Goal: Task Accomplishment & Management: Complete application form

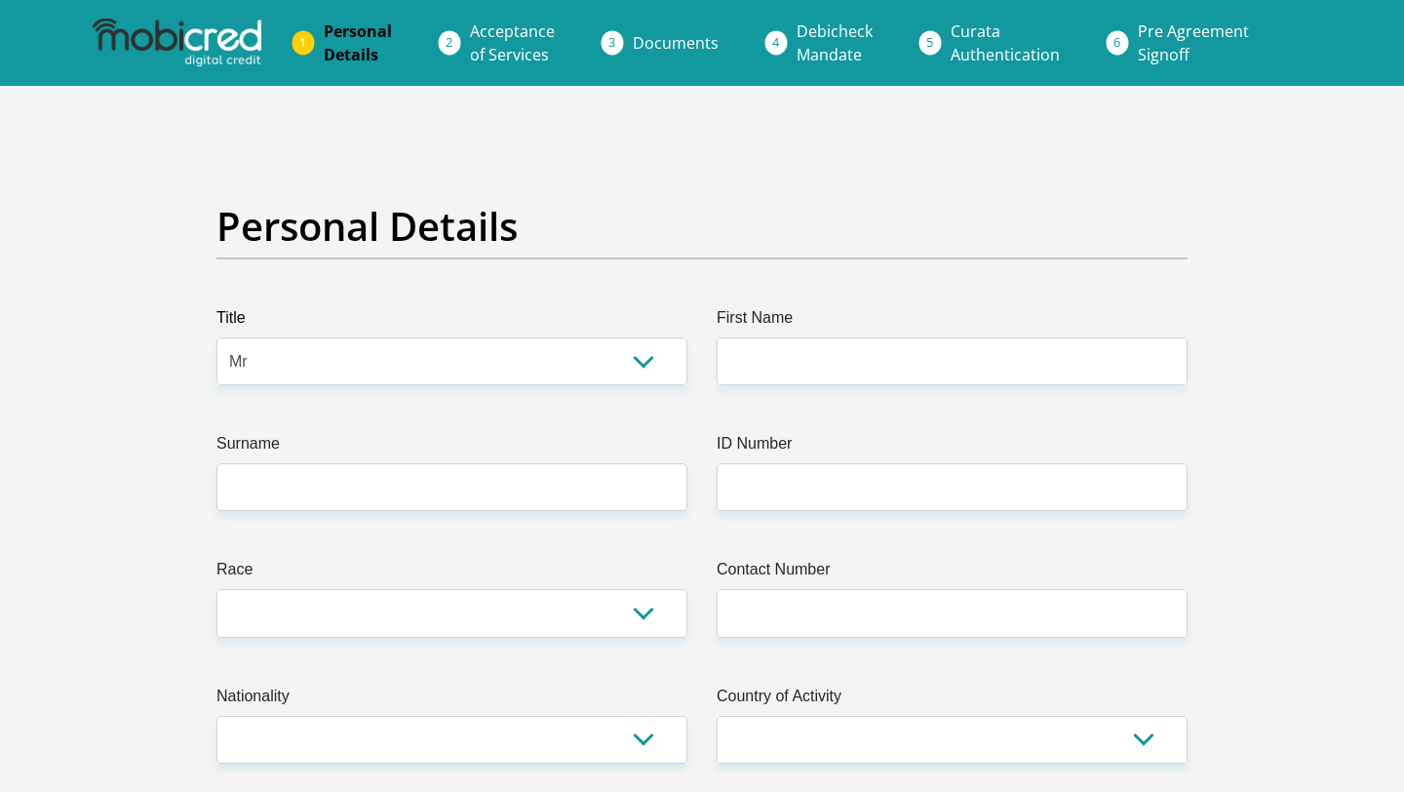
select select "Mr"
type input "Zaine"
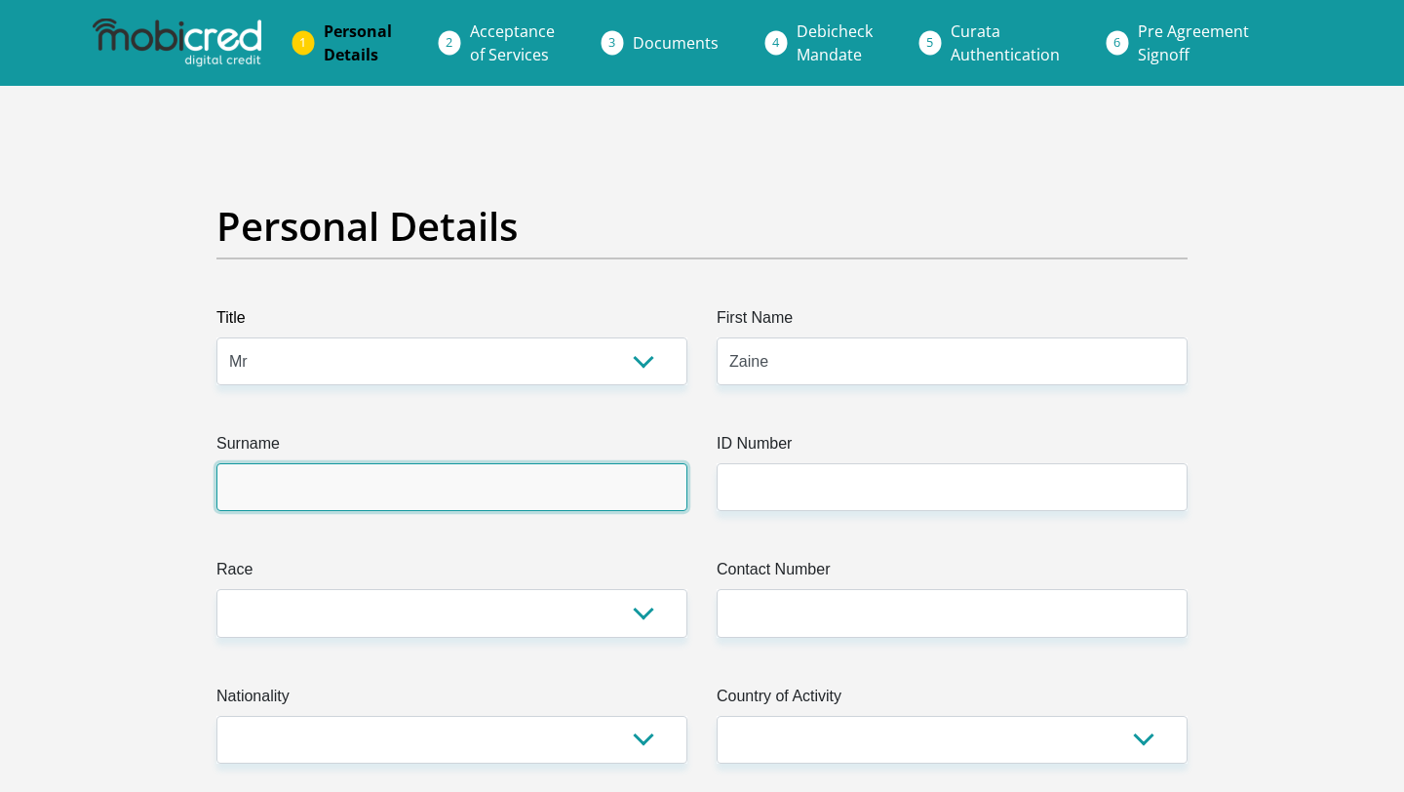
type input "DeLaRey"
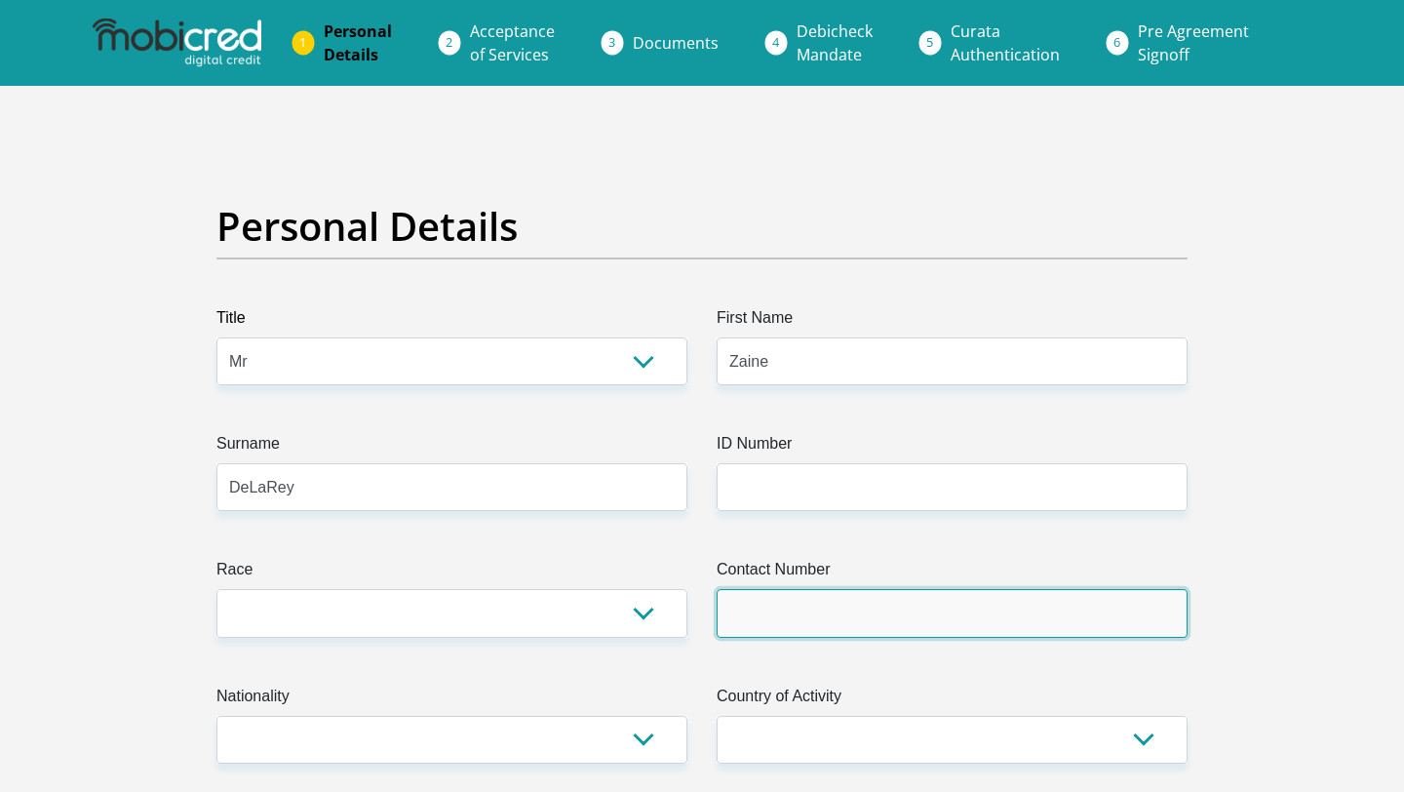
type input "0646809863"
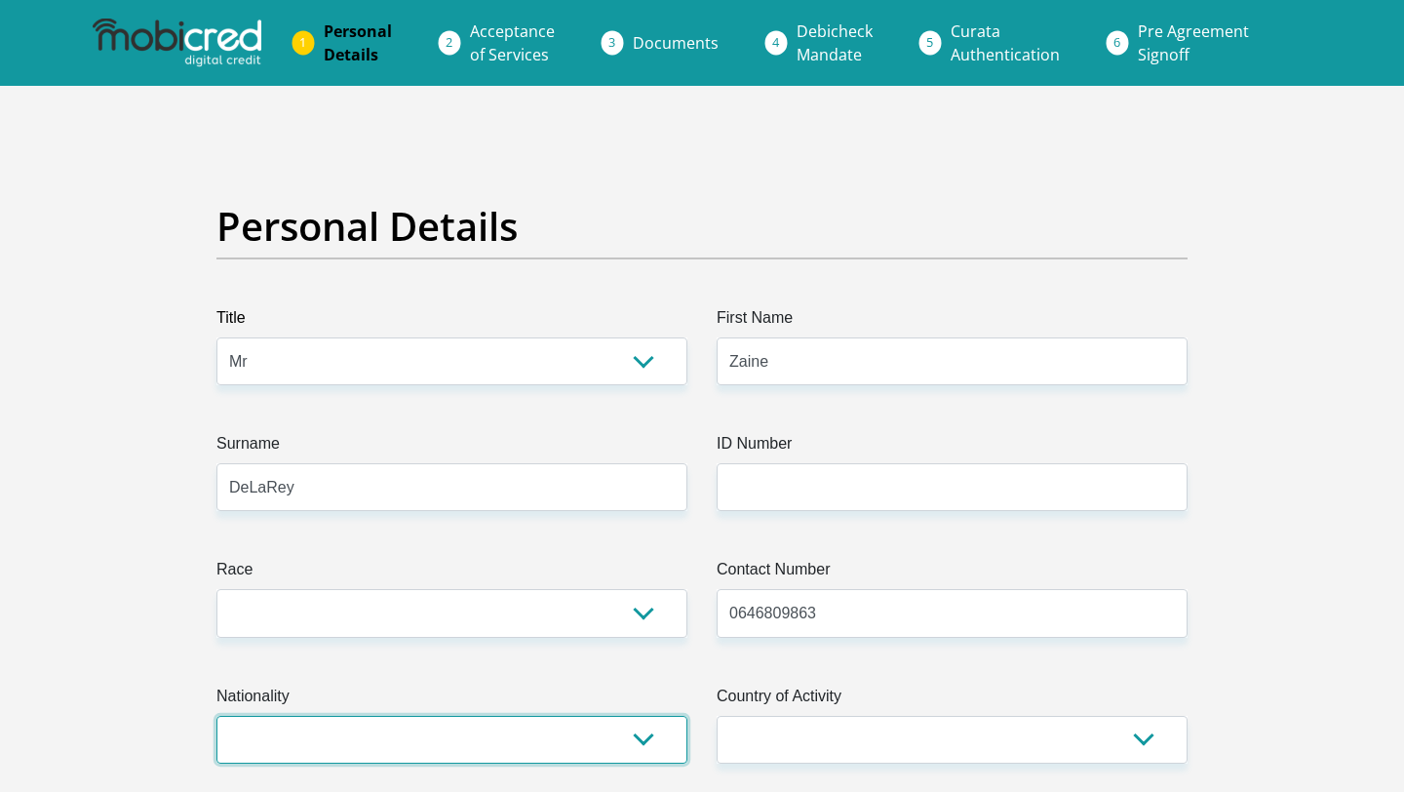
select select "ZAF"
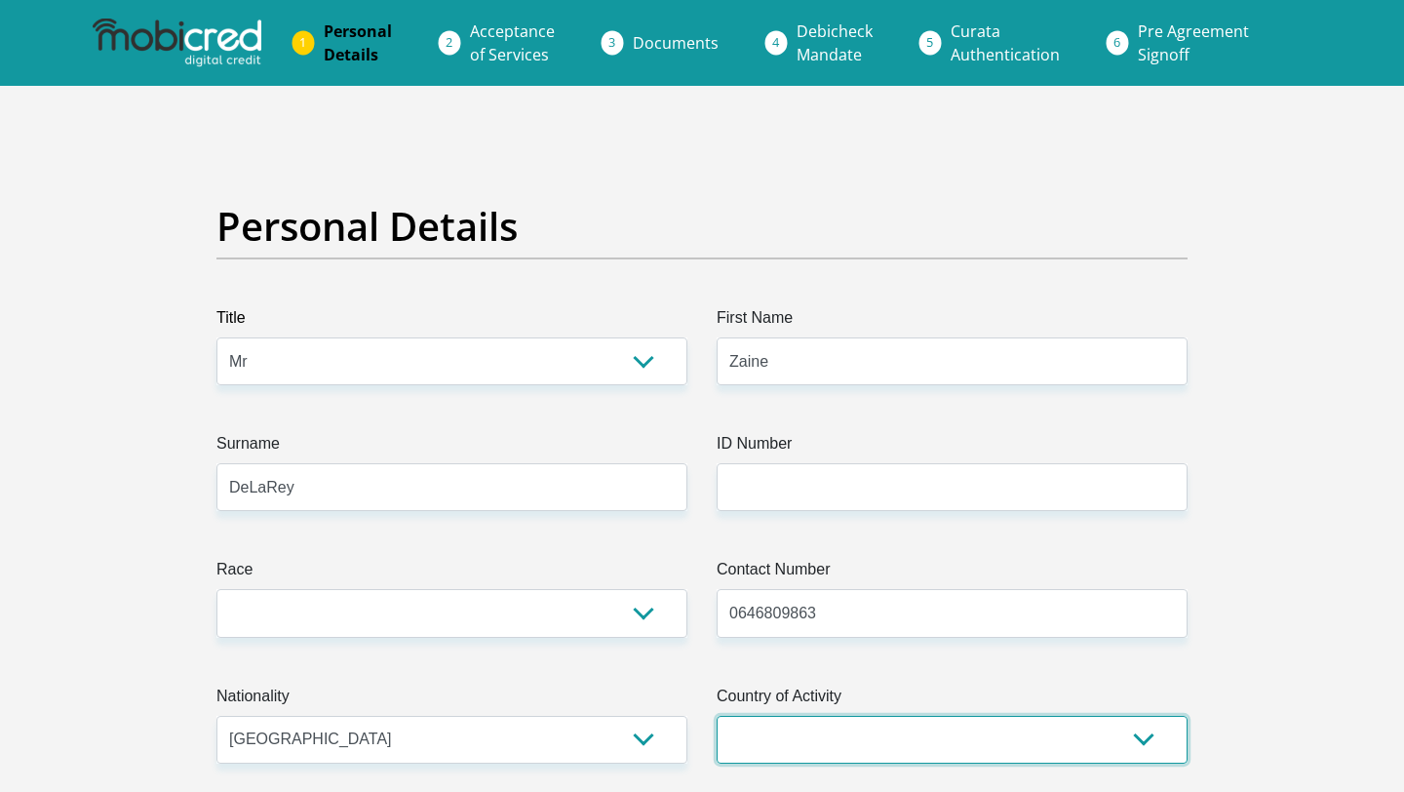
select select "ZAF"
type input "4 Tiber Rd"
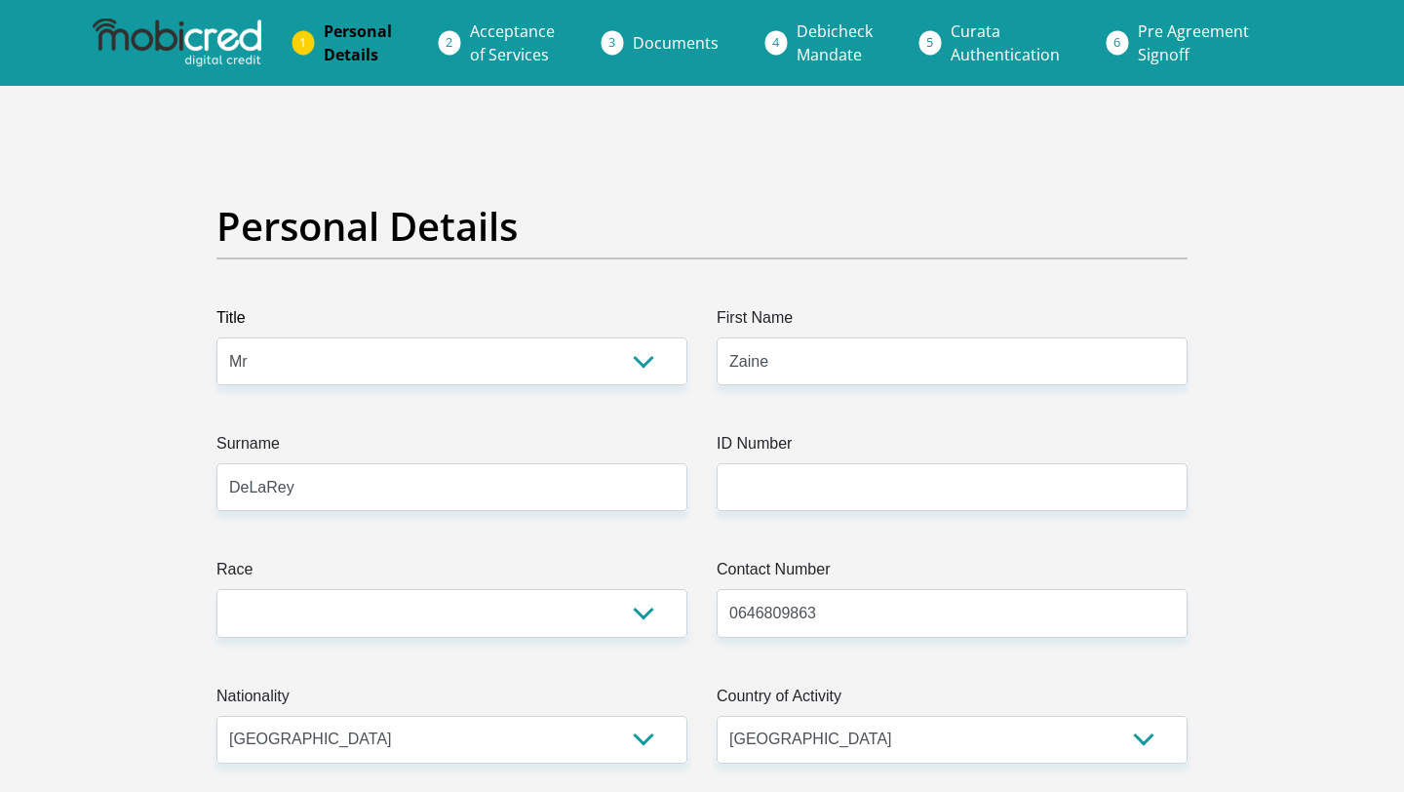
type input "[GEOGRAPHIC_DATA]"
type input "7560"
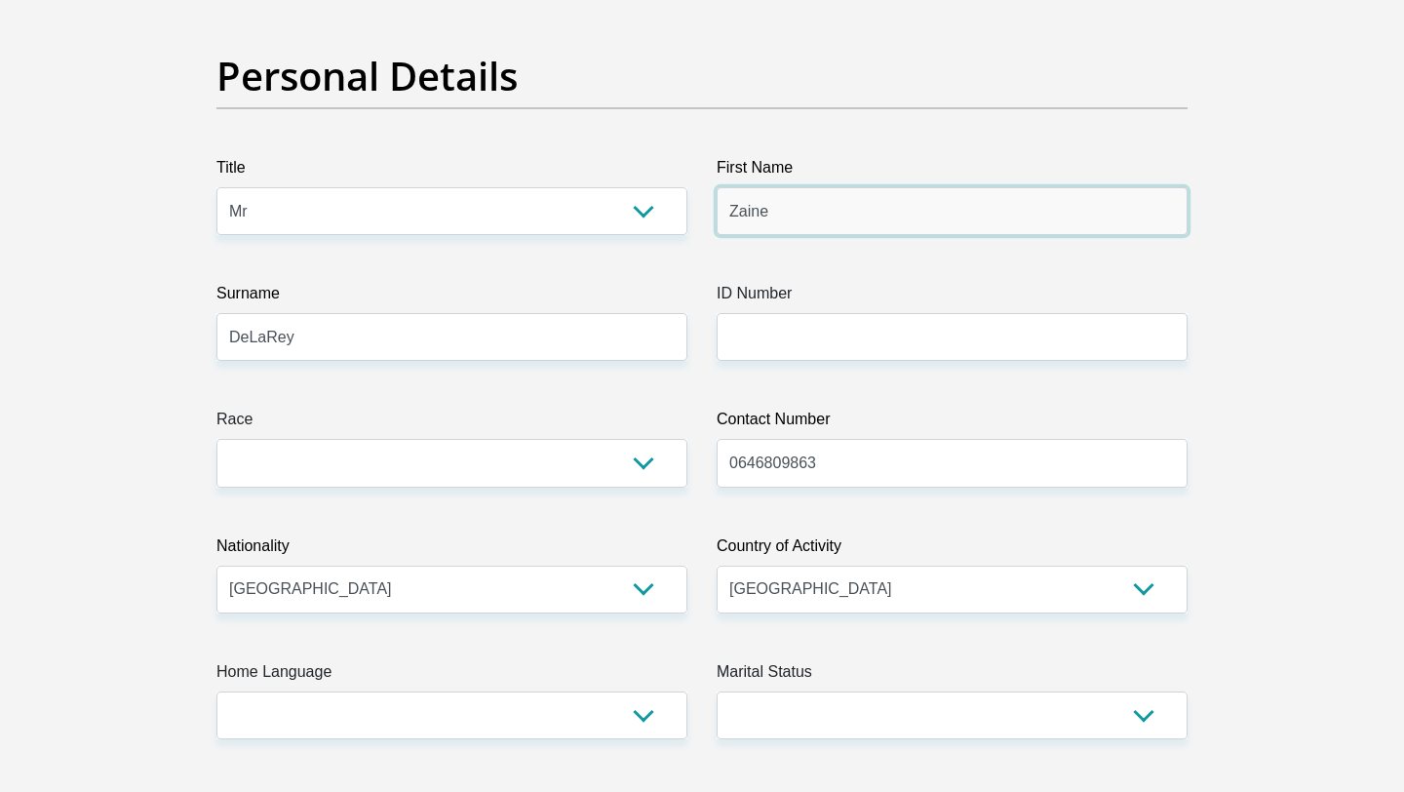
scroll to position [174, 0]
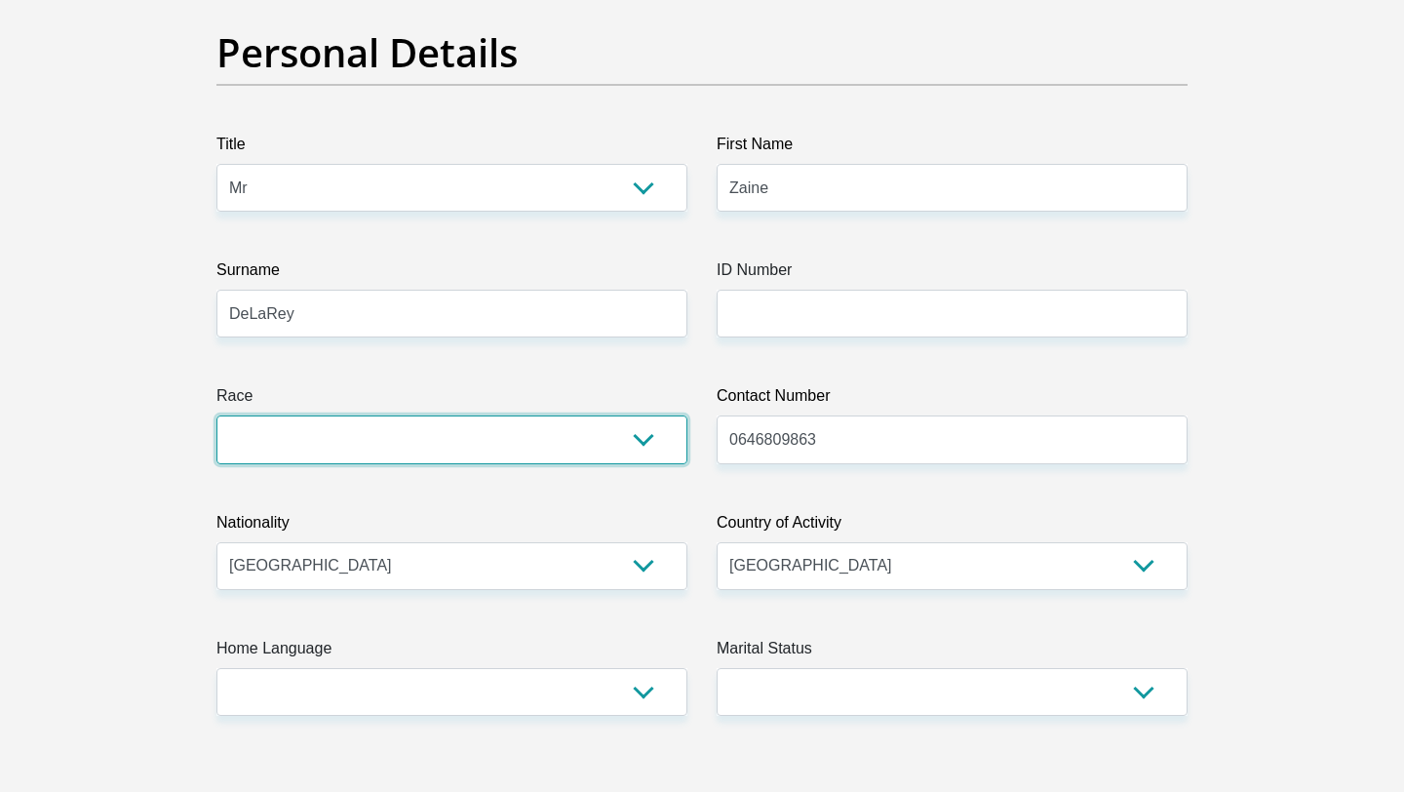
click at [643, 447] on select "Black Coloured Indian White Other" at bounding box center [452, 439] width 471 height 48
select select "4"
click at [217, 415] on select "Black Coloured Indian White Other" at bounding box center [452, 439] width 471 height 48
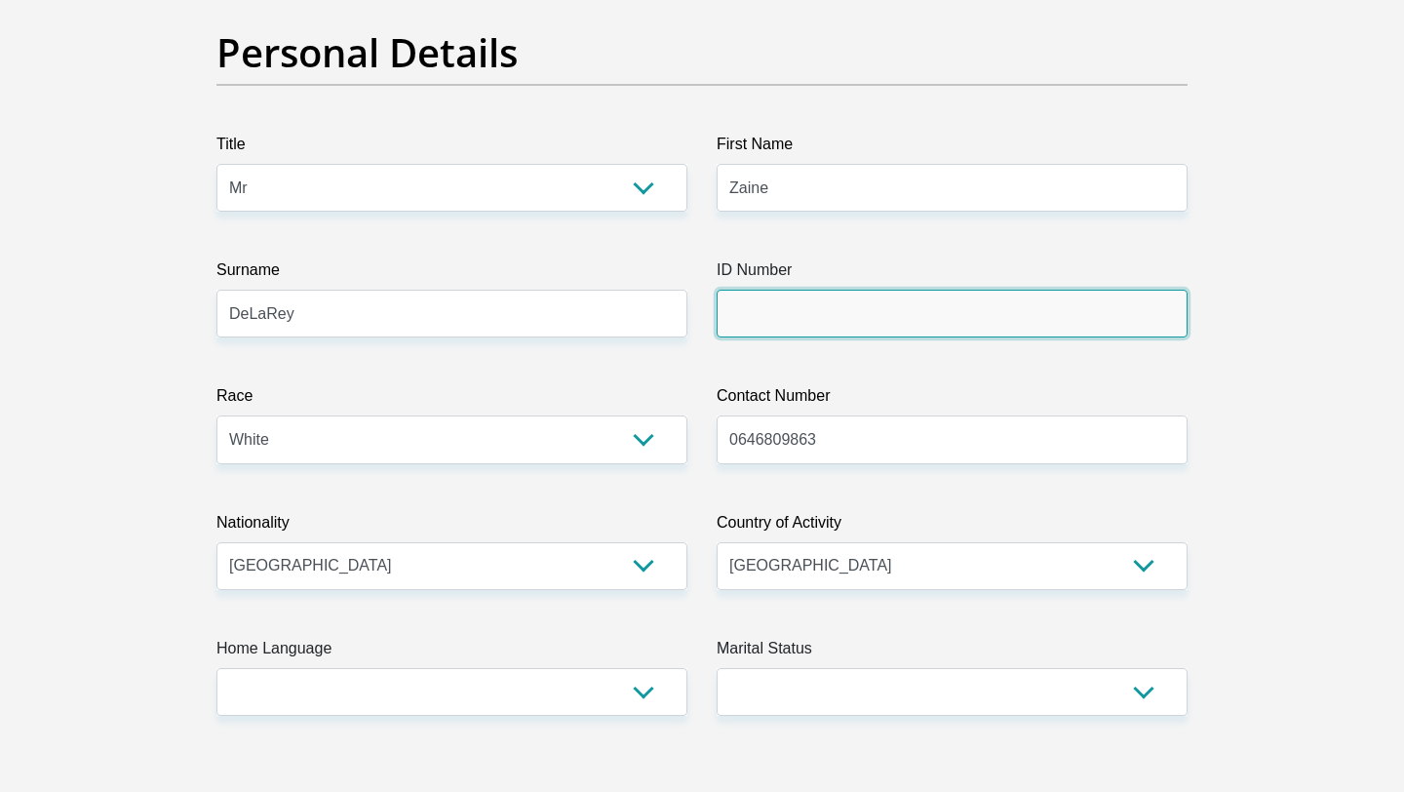
click at [754, 316] on input "ID Number" at bounding box center [952, 314] width 471 height 48
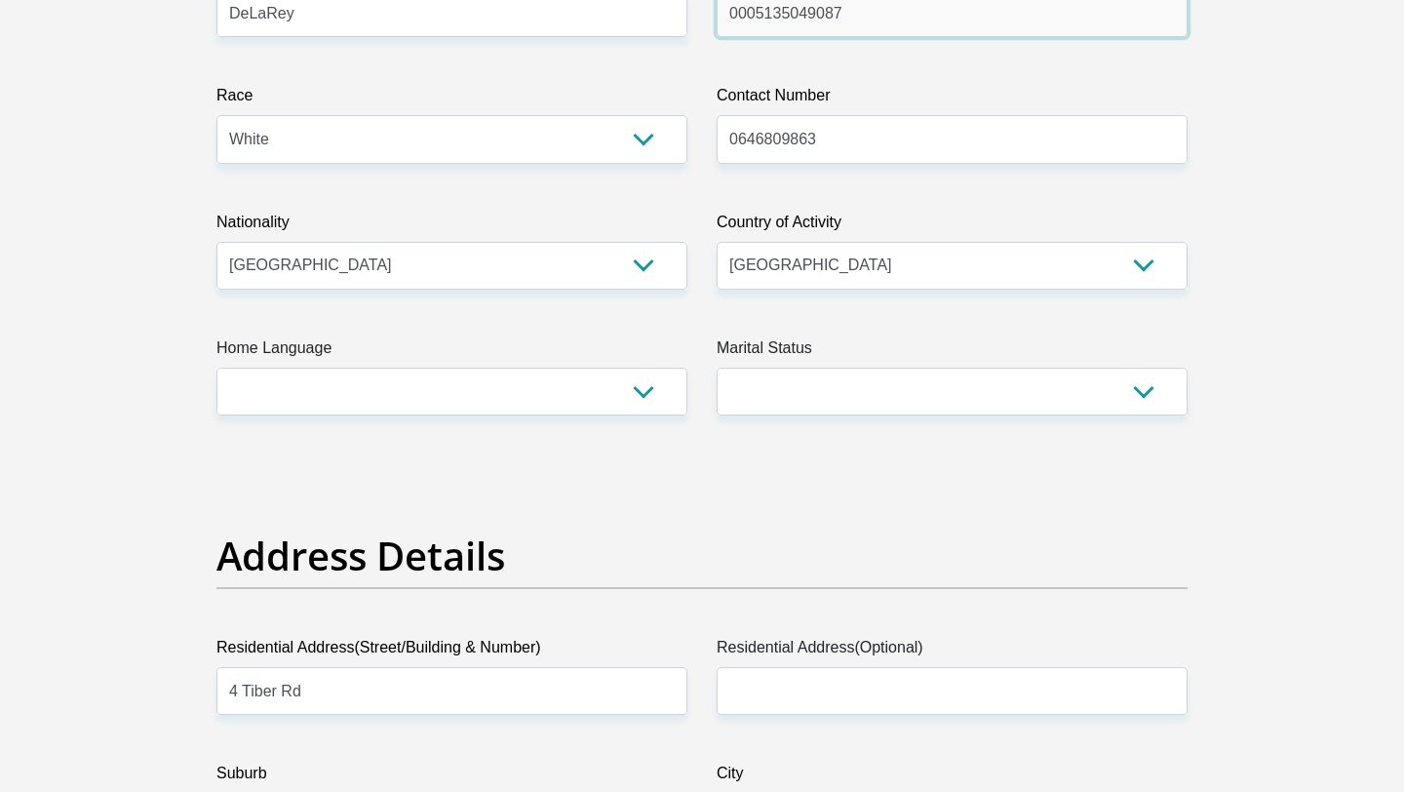
scroll to position [477, 0]
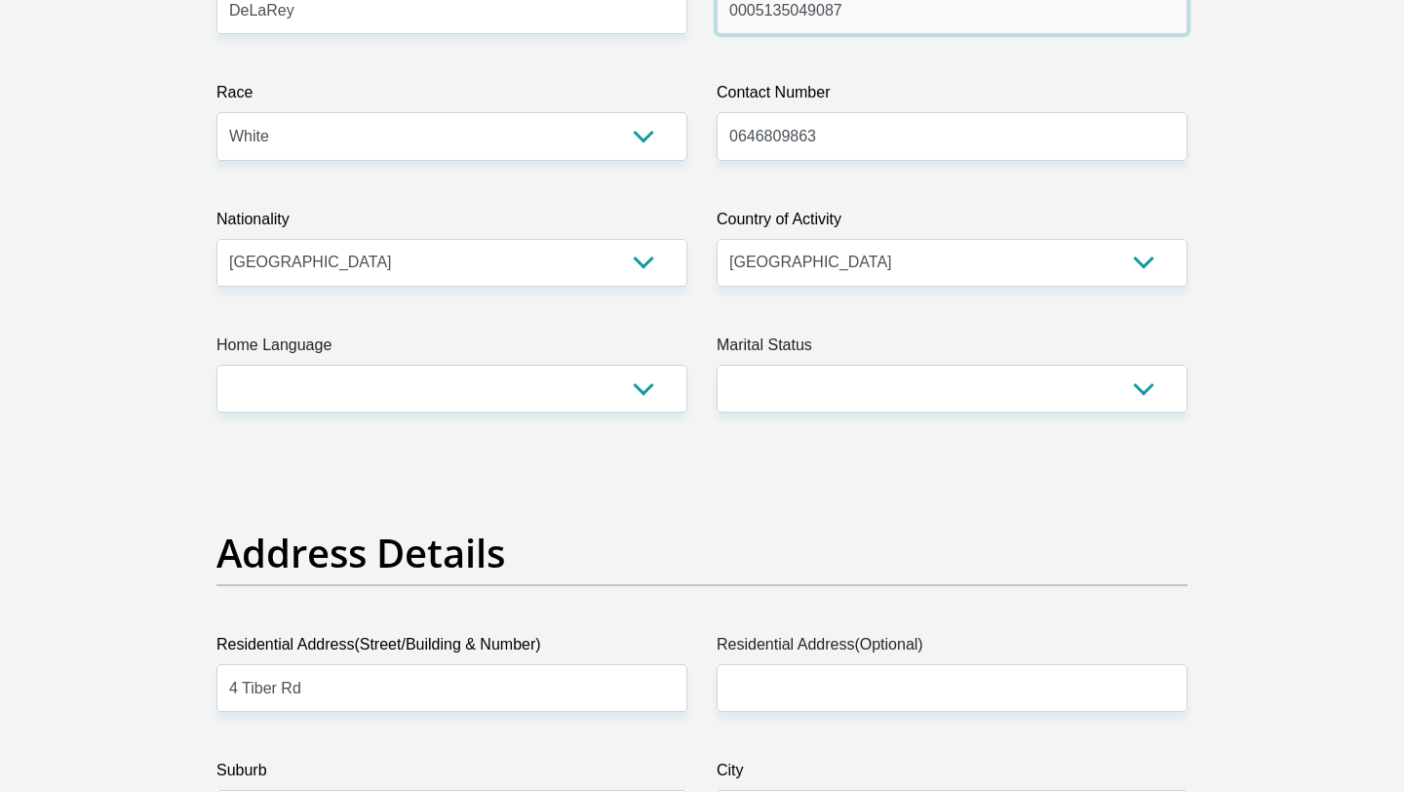
type input "0005135049087"
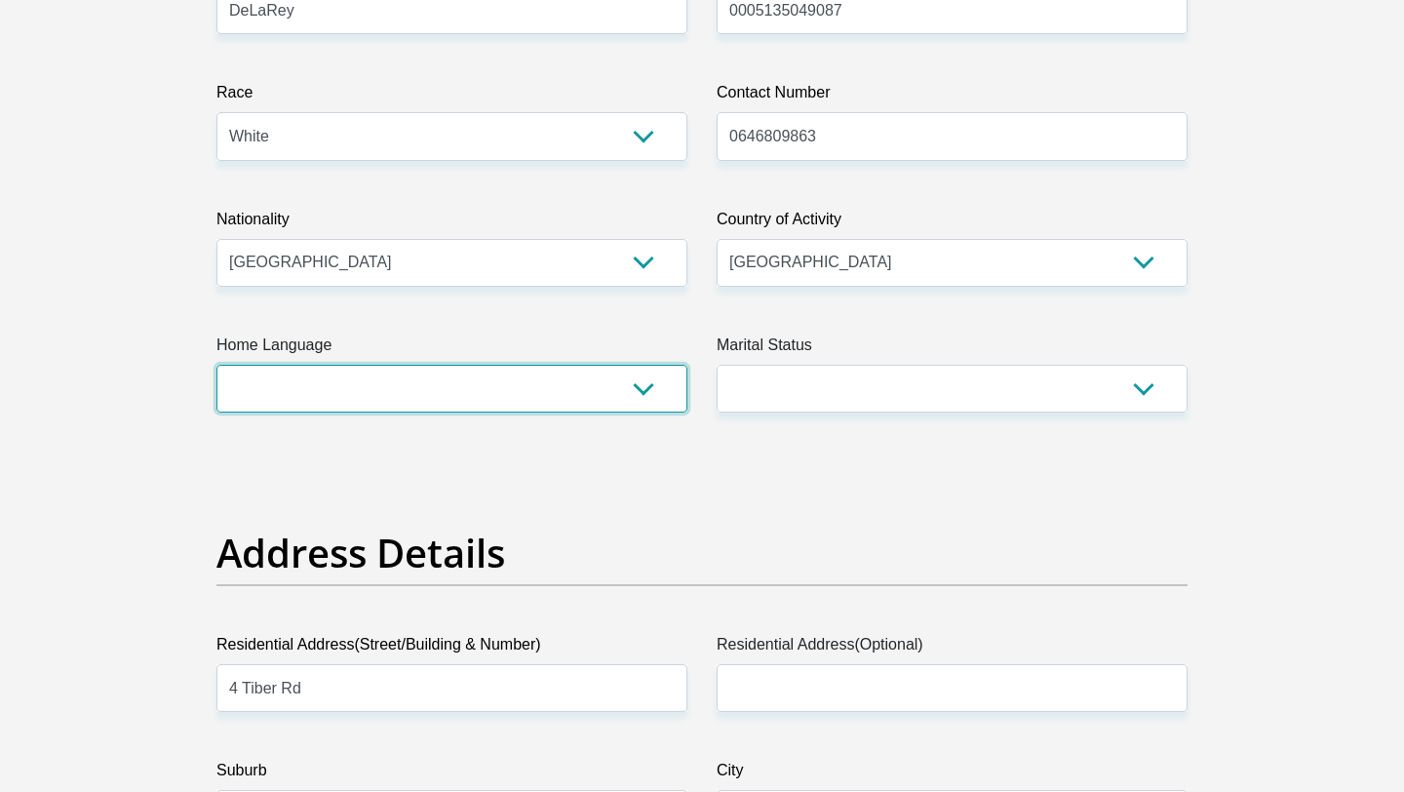
click at [639, 391] on select "Afrikaans English Sepedi South Ndebele Southern Sotho Swati Tsonga Tswana Venda…" at bounding box center [452, 389] width 471 height 48
select select "afr"
click at [217, 365] on select "Afrikaans English Sepedi South Ndebele Southern Sotho Swati Tsonga Tswana Venda…" at bounding box center [452, 389] width 471 height 48
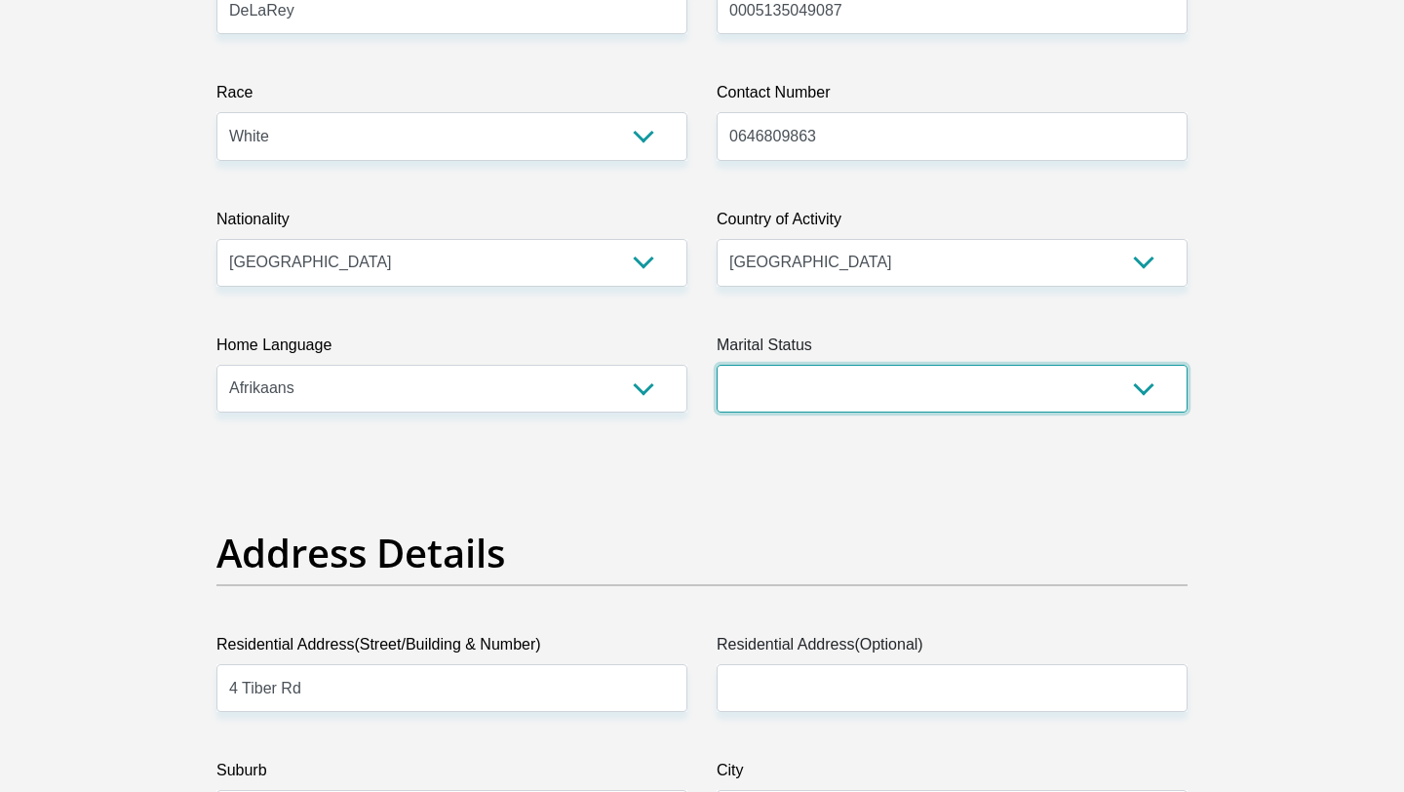
click at [823, 390] on select "Married ANC Single Divorced Widowed Married COP or Customary Law" at bounding box center [952, 389] width 471 height 48
select select "2"
click at [717, 365] on select "Married ANC Single Divorced Widowed Married COP or Customary Law" at bounding box center [952, 389] width 471 height 48
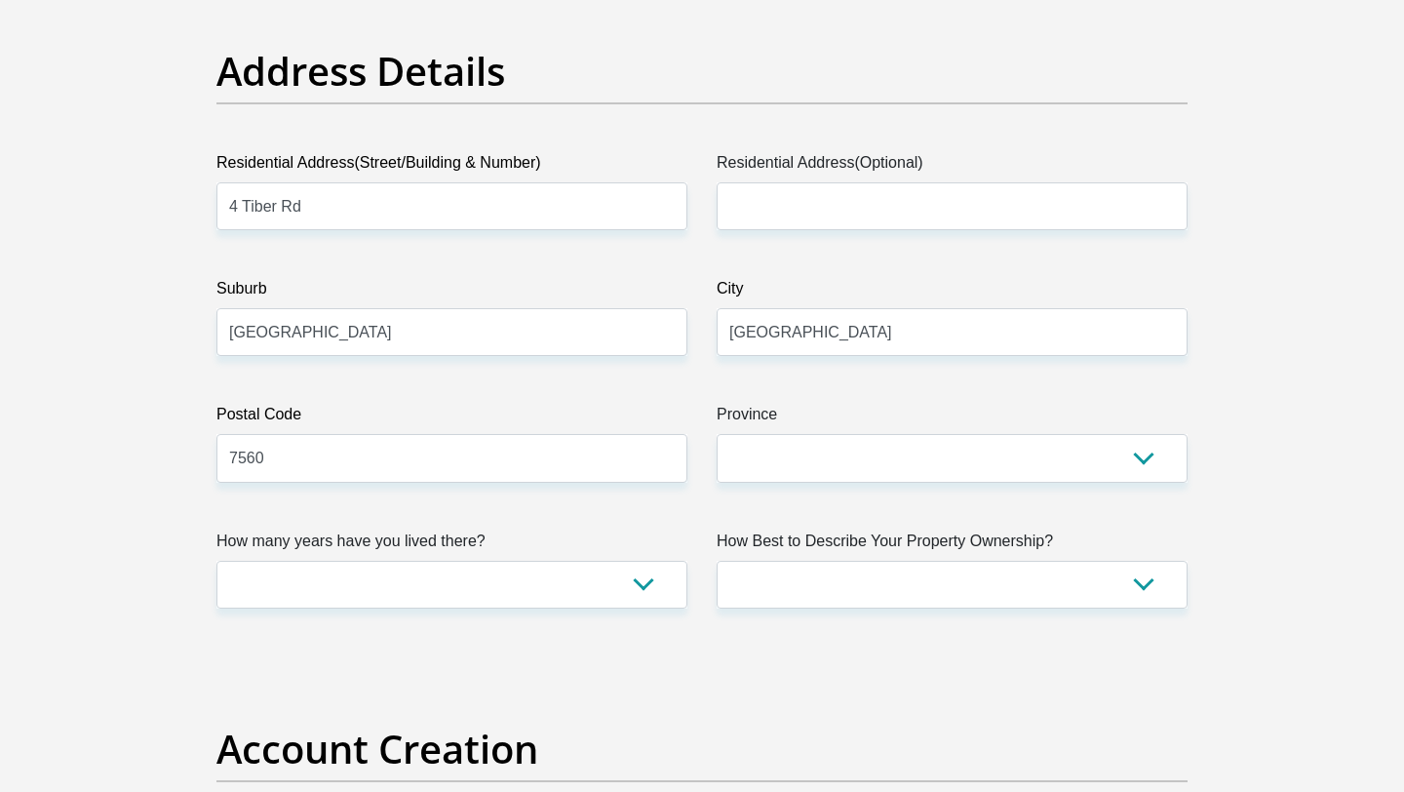
scroll to position [965, 0]
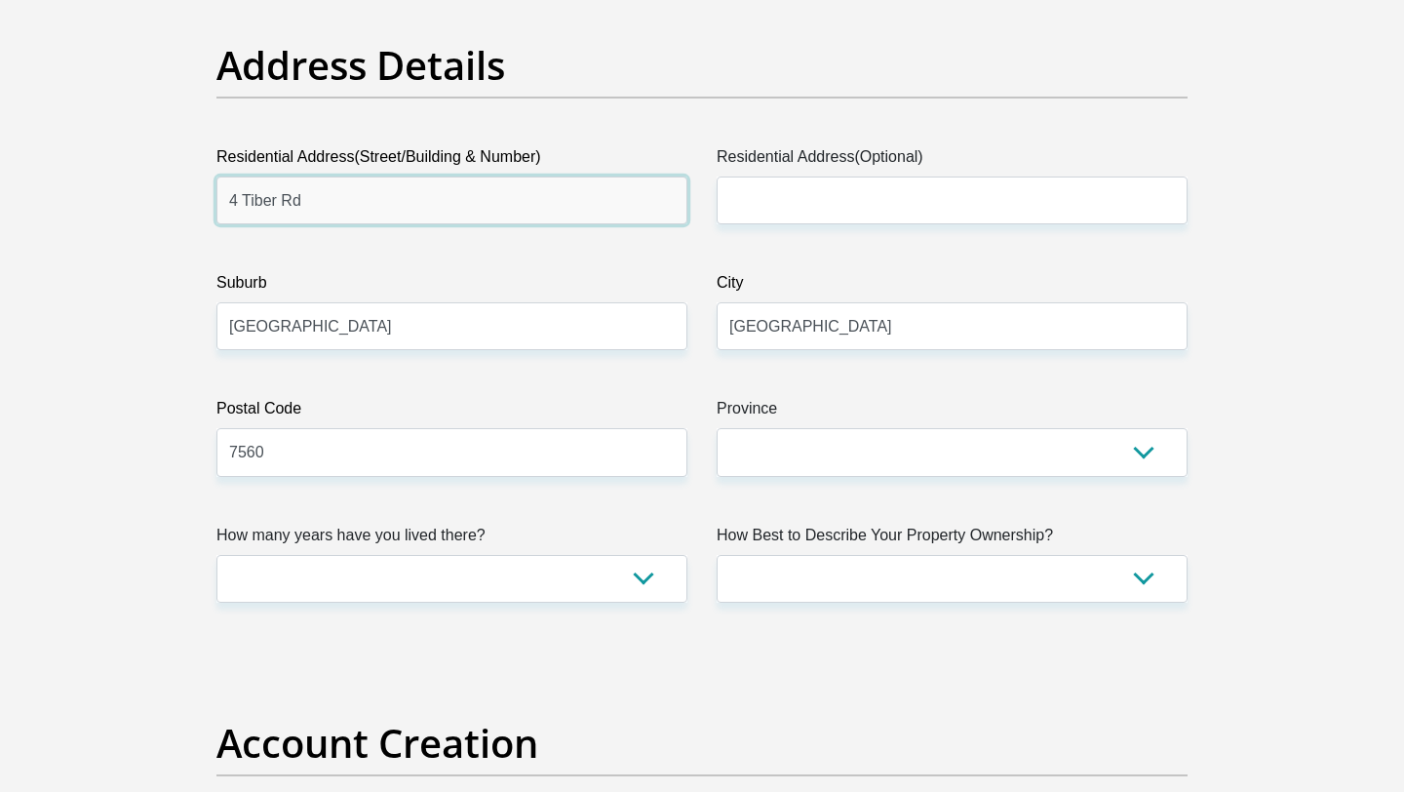
click at [542, 194] on input "4 Tiber Rd" at bounding box center [452, 201] width 471 height 48
type input "4"
type input "[STREET_ADDRESS]"
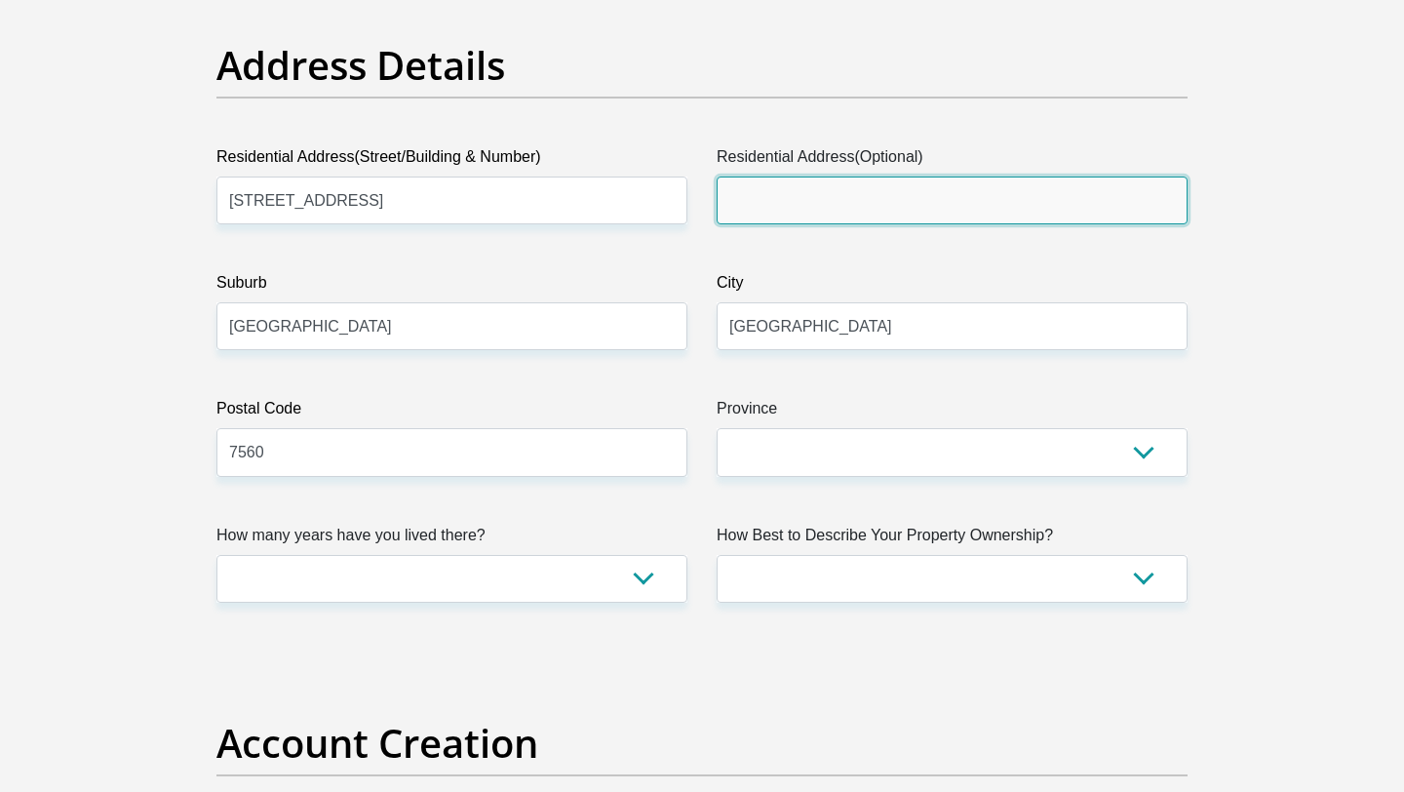
click at [805, 194] on input "Residential Address(Optional)" at bounding box center [952, 201] width 471 height 48
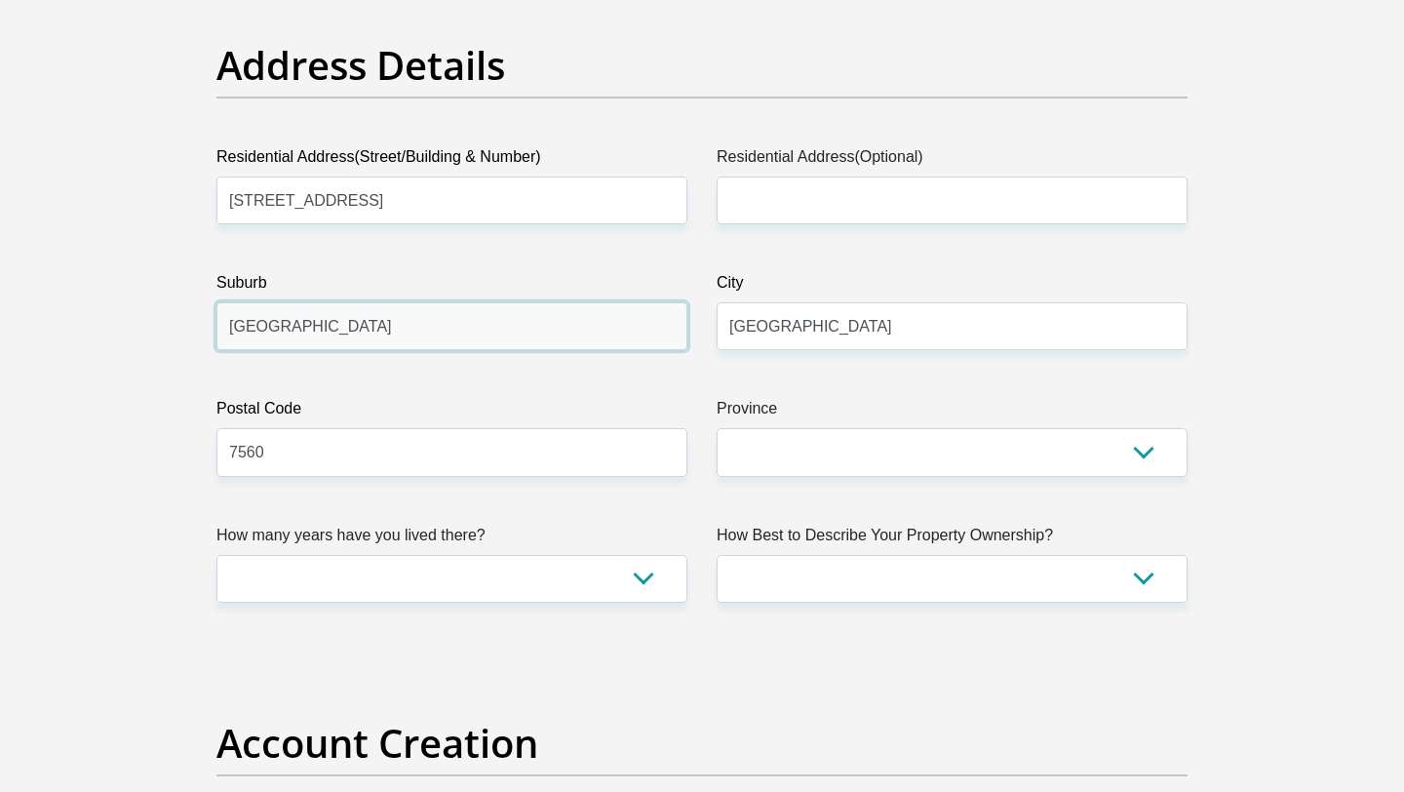
click at [533, 332] on input "[GEOGRAPHIC_DATA]" at bounding box center [452, 326] width 471 height 48
type input "C"
type input "[PERSON_NAME] Valley"
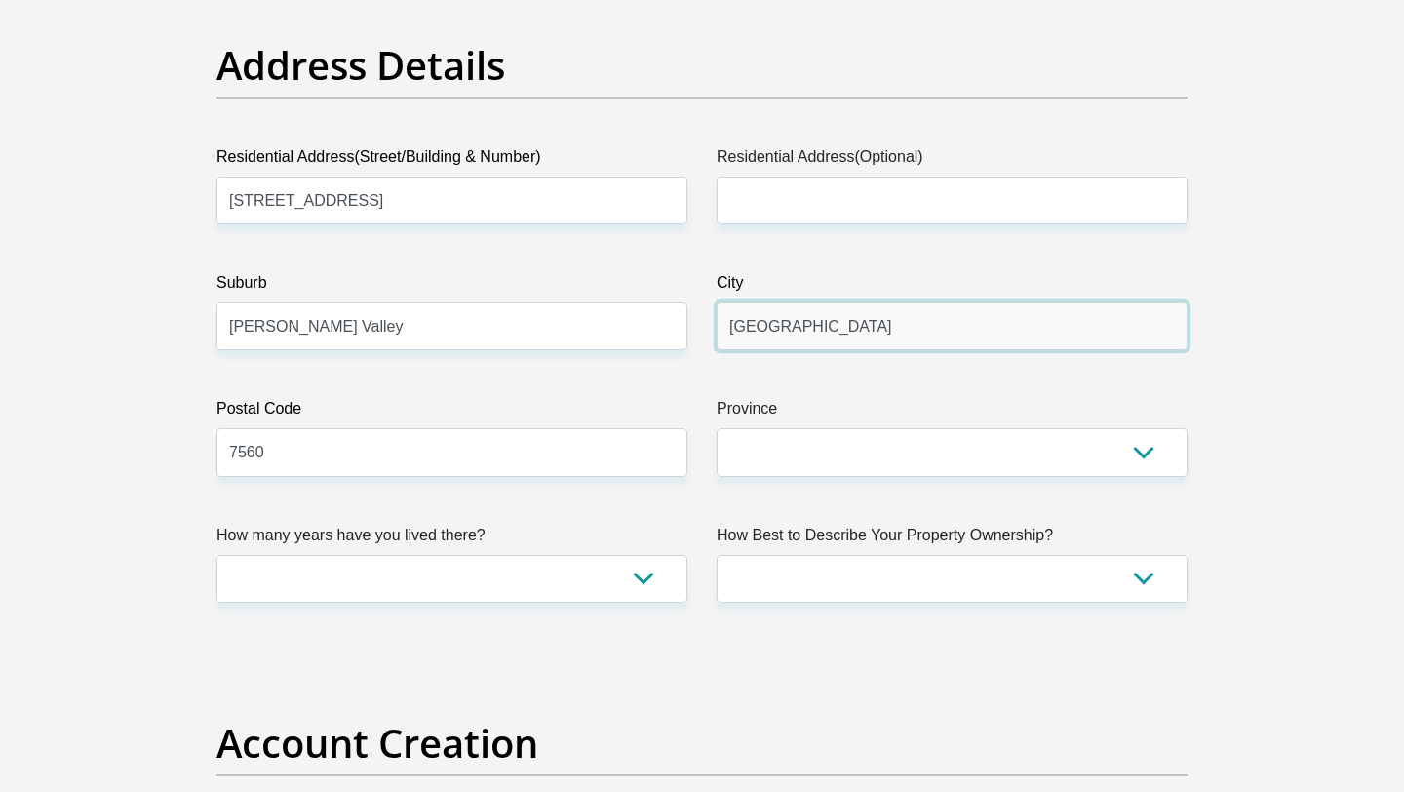
click at [863, 332] on input "[GEOGRAPHIC_DATA]" at bounding box center [952, 326] width 471 height 48
type input "C"
type input "Bloemfontein"
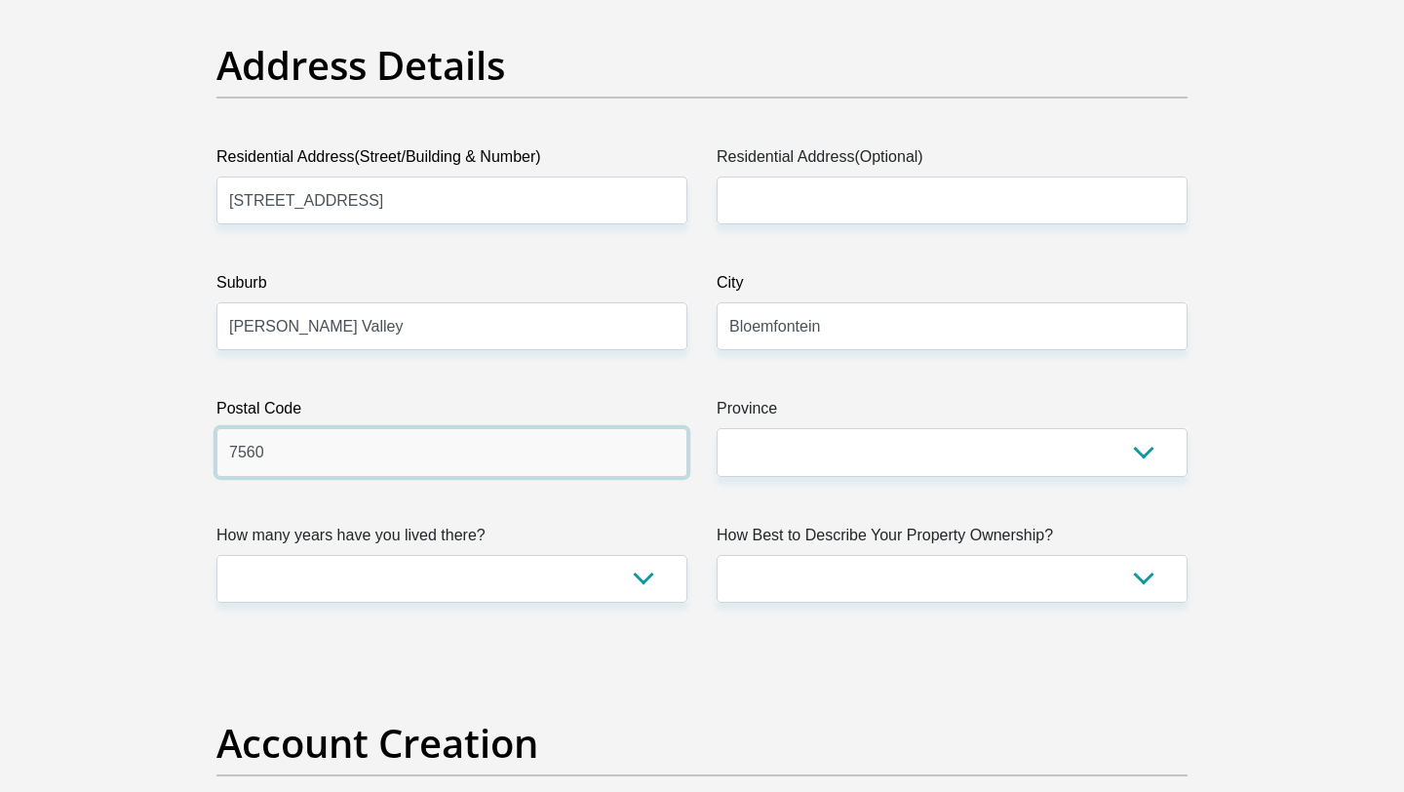
click at [528, 475] on input "7560" at bounding box center [452, 452] width 471 height 48
type input "7"
type input "9364"
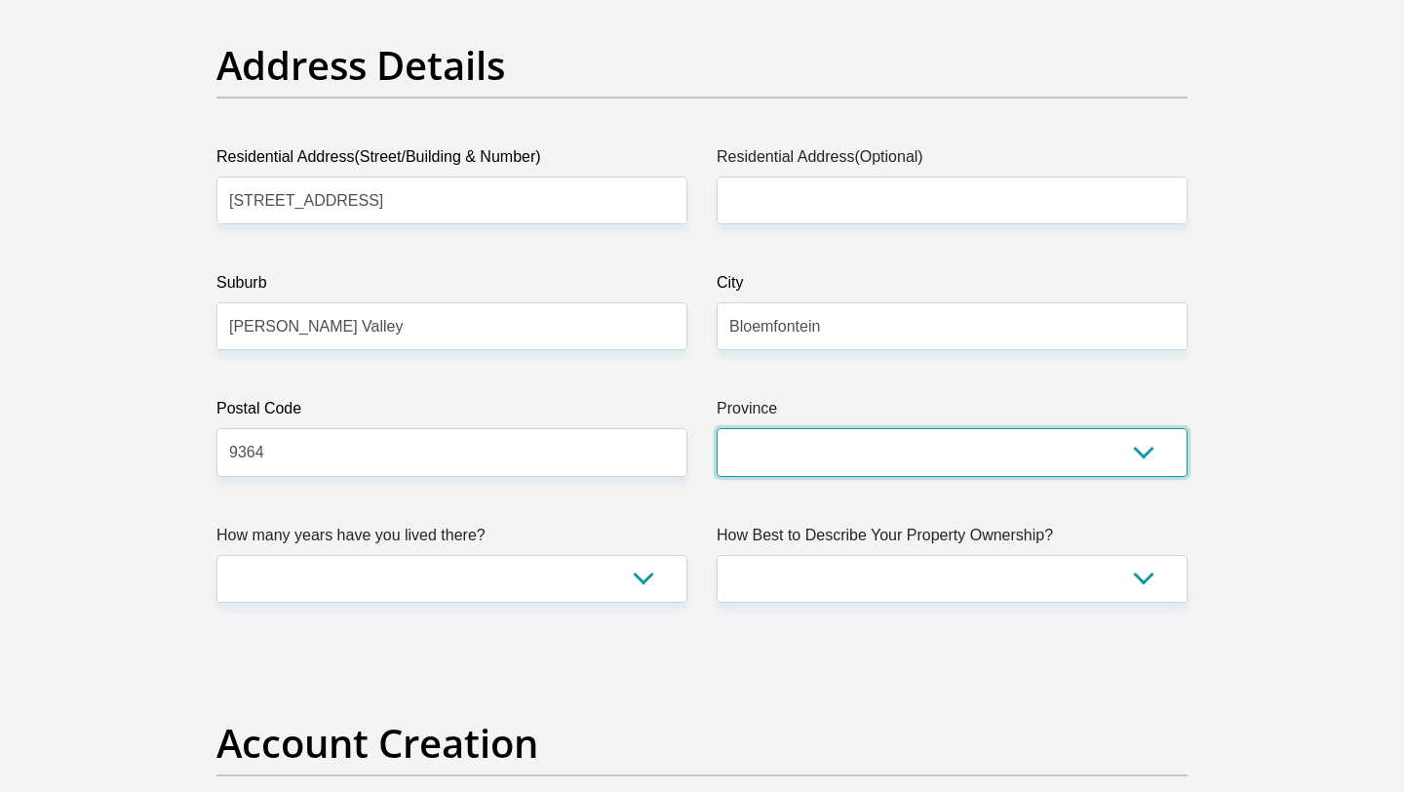
click at [818, 468] on select "Eastern Cape Free State [GEOGRAPHIC_DATA] [GEOGRAPHIC_DATA][DATE] [GEOGRAPHIC_D…" at bounding box center [952, 452] width 471 height 48
select select "Free State"
click at [717, 428] on select "Eastern Cape Free State [GEOGRAPHIC_DATA] [GEOGRAPHIC_DATA][DATE] [GEOGRAPHIC_D…" at bounding box center [952, 452] width 471 height 48
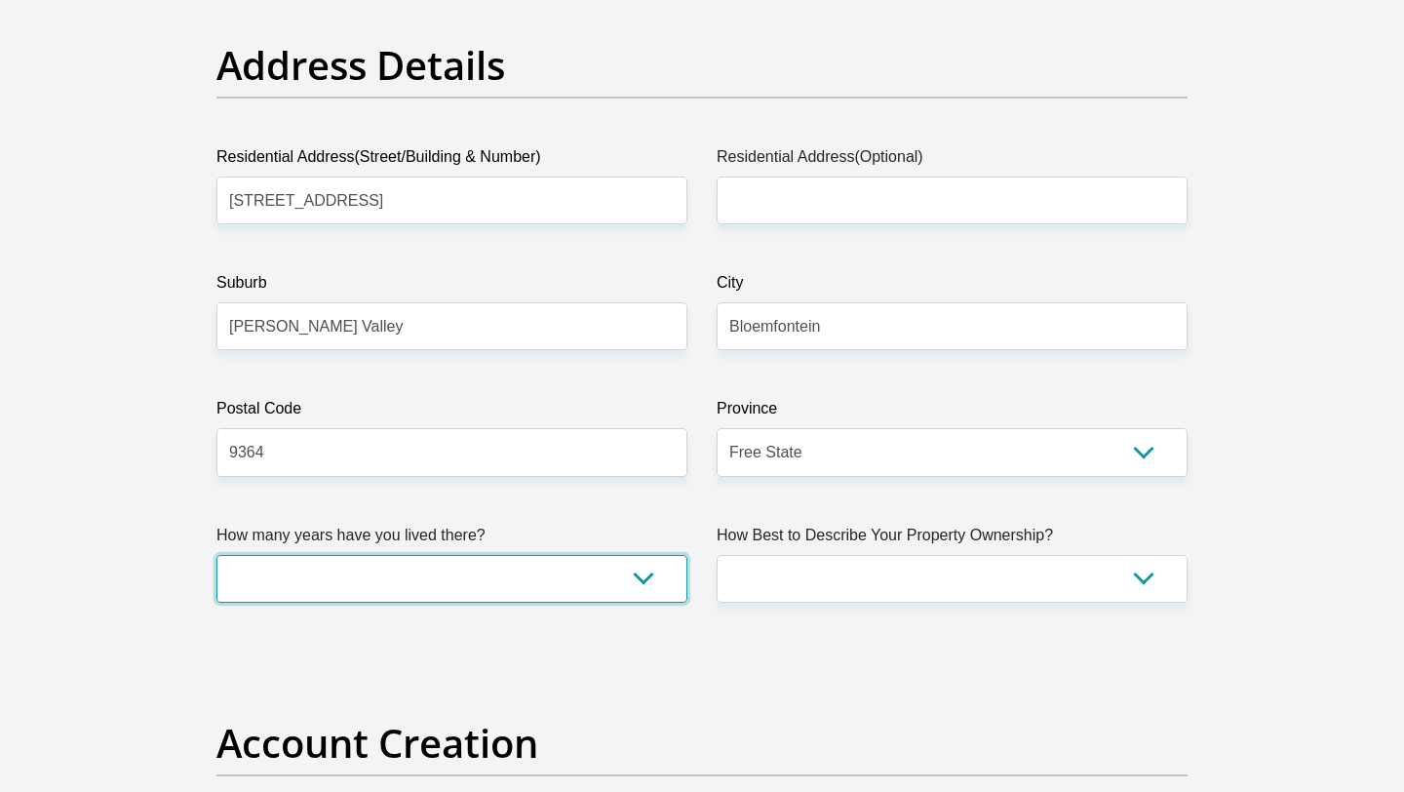
click at [524, 580] on select "less than 1 year 1-3 years 3-5 years 5+ years" at bounding box center [452, 579] width 471 height 48
select select "5"
click at [217, 555] on select "less than 1 year 1-3 years 3-5 years 5+ years" at bounding box center [452, 579] width 471 height 48
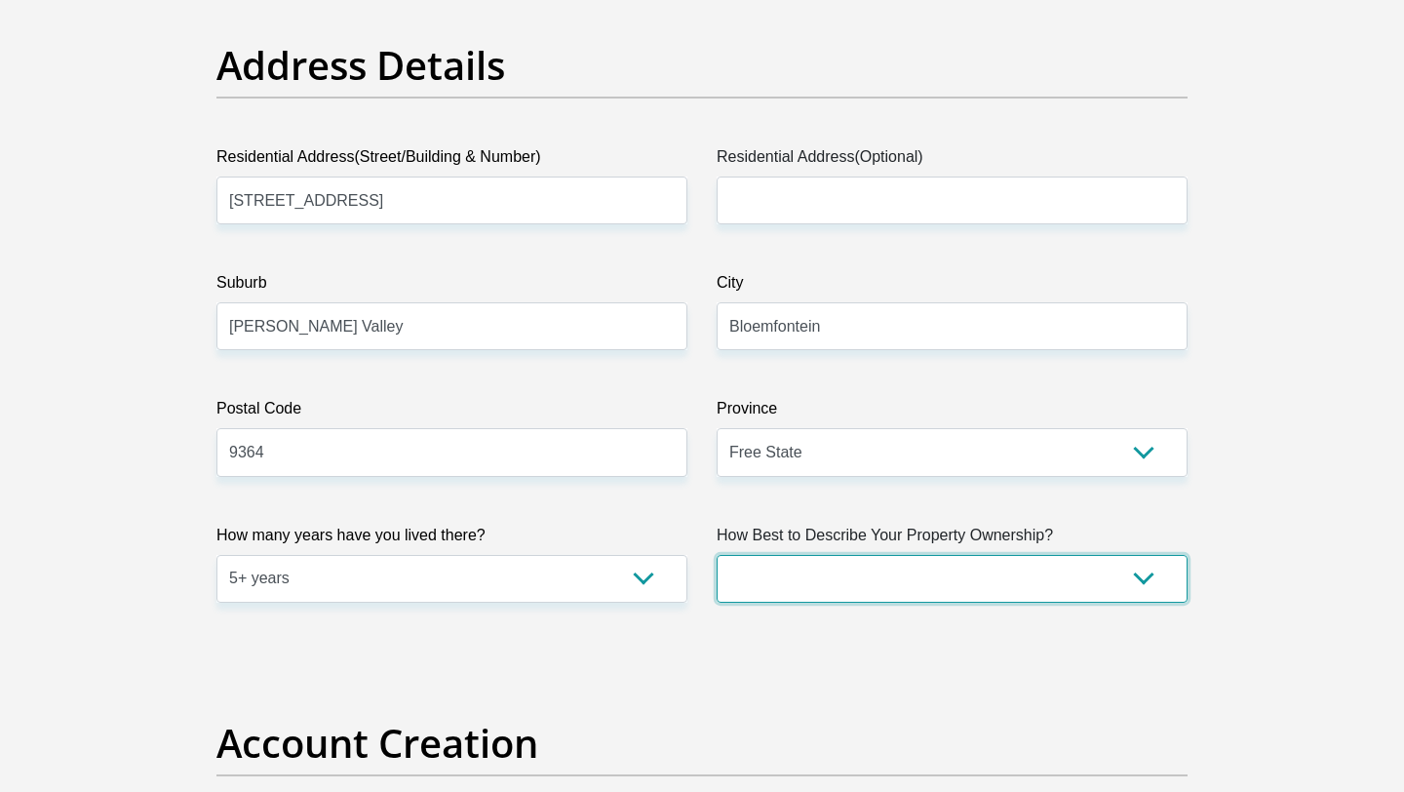
click at [838, 574] on select "Owned Rented Family Owned Company Dwelling" at bounding box center [952, 579] width 471 height 48
select select "parents"
click at [717, 555] on select "Owned Rented Family Owned Company Dwelling" at bounding box center [952, 579] width 471 height 48
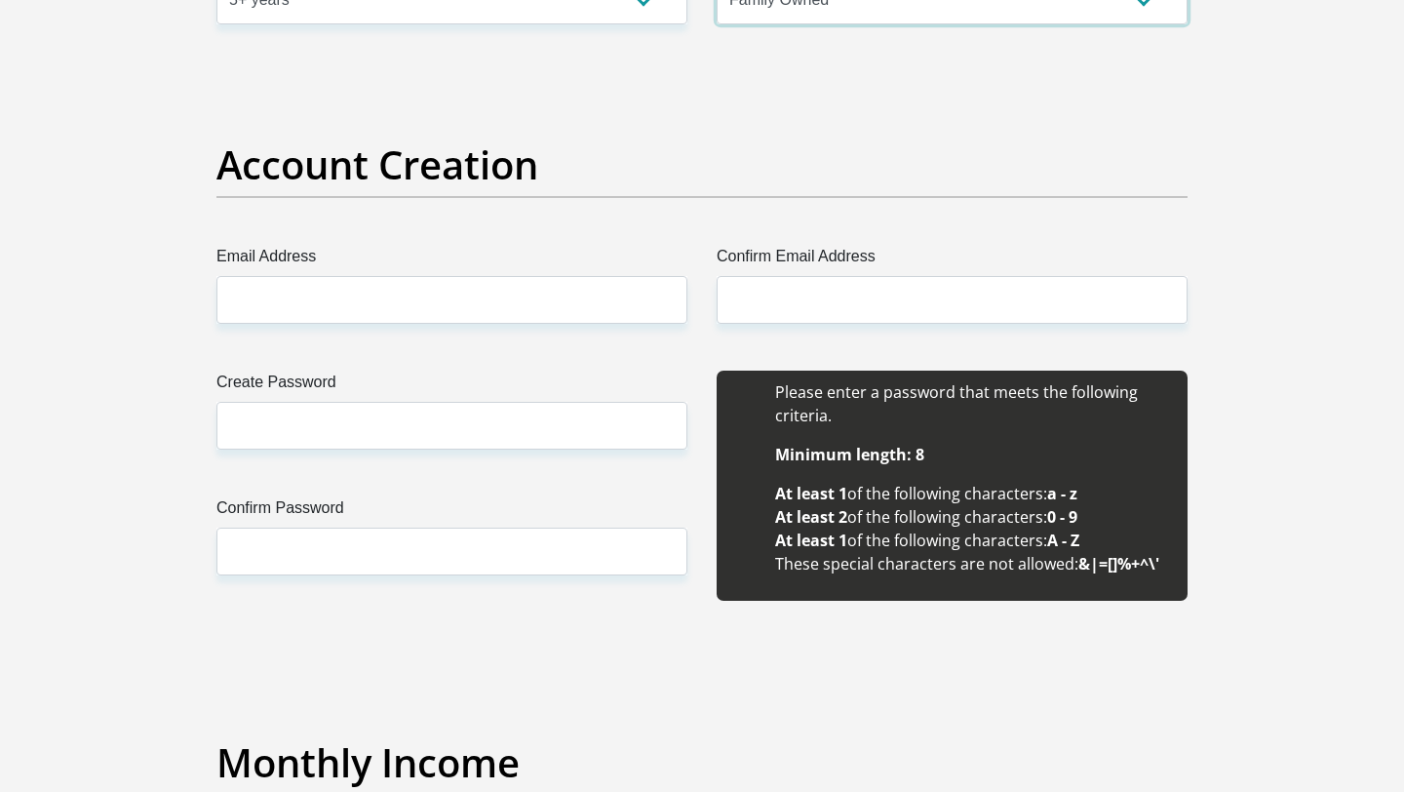
scroll to position [1544, 0]
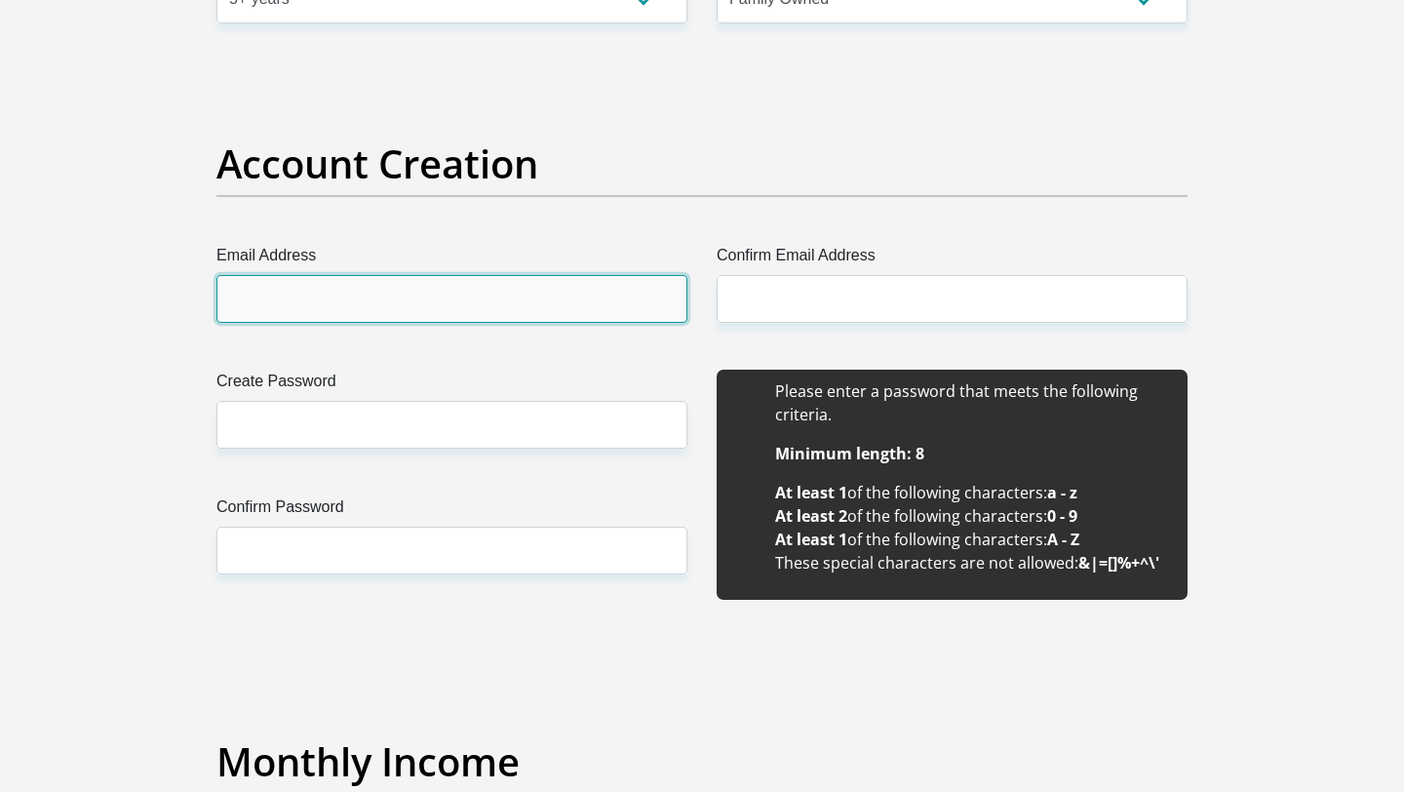
click at [484, 293] on input "Email Address" at bounding box center [452, 299] width 471 height 48
type input "Z"
type input "[EMAIL_ADDRESS][DOMAIN_NAME]"
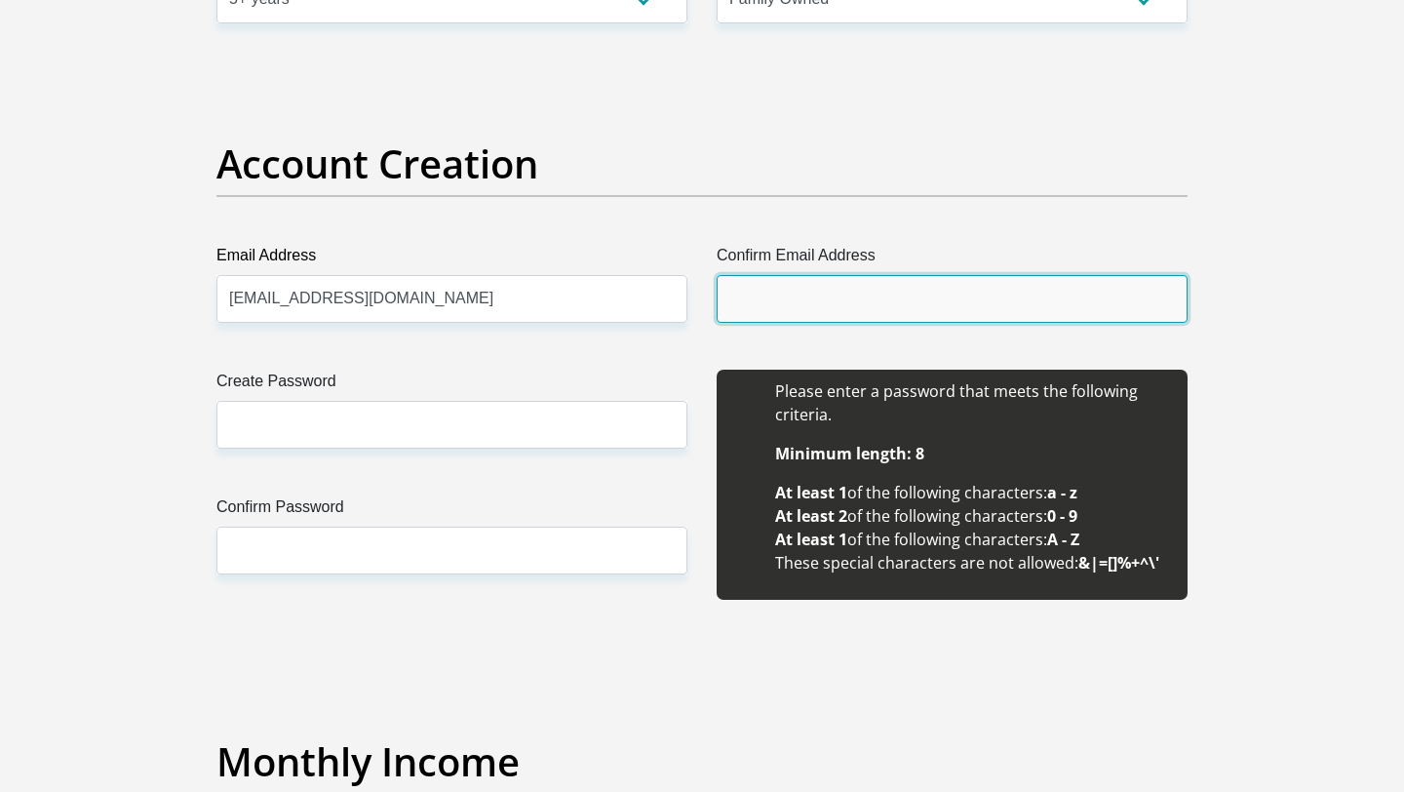
click at [799, 292] on input "Confirm Email Address" at bounding box center [952, 299] width 471 height 48
type input "[EMAIL_ADDRESS][DOMAIN_NAME]"
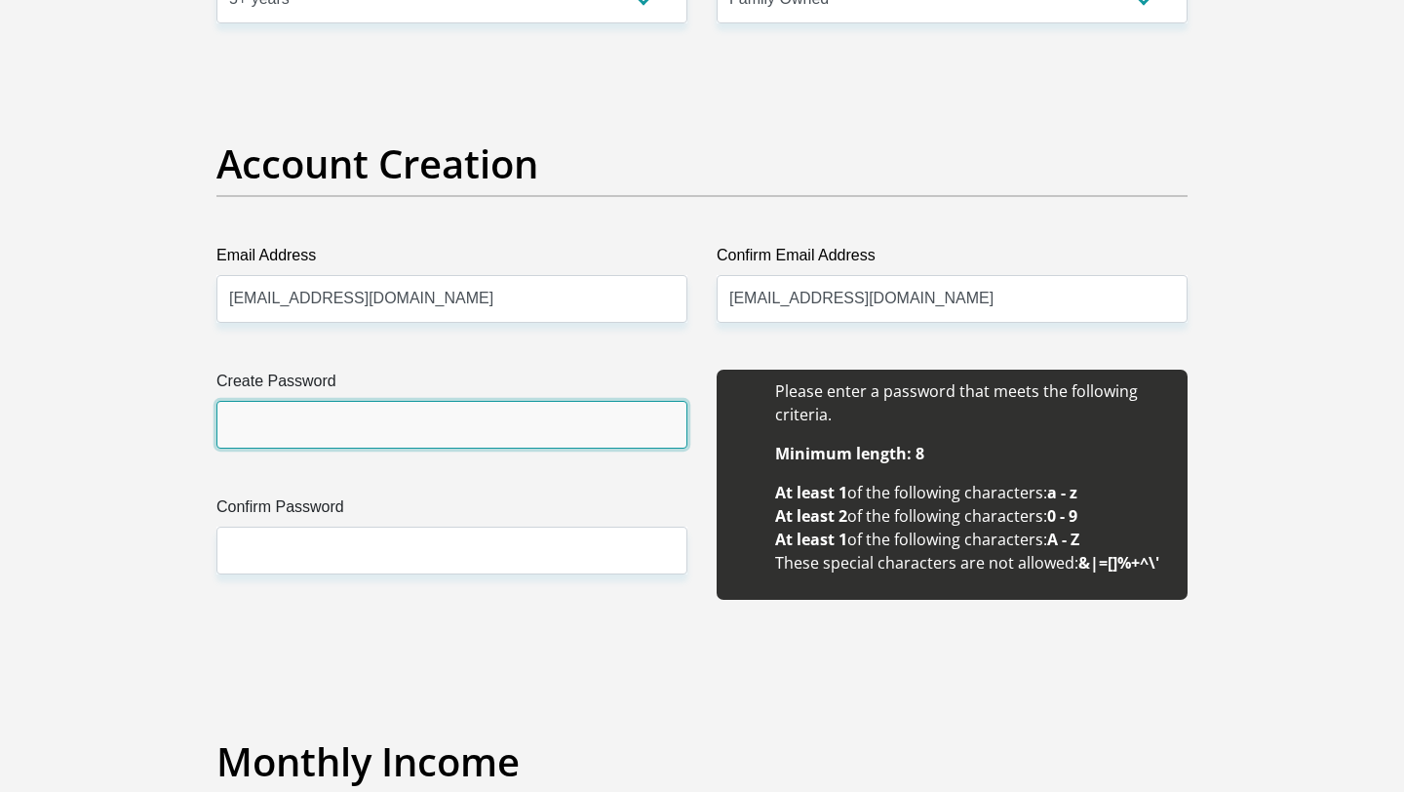
click at [447, 442] on input "Create Password" at bounding box center [452, 425] width 471 height 48
type input "Zaine3213"
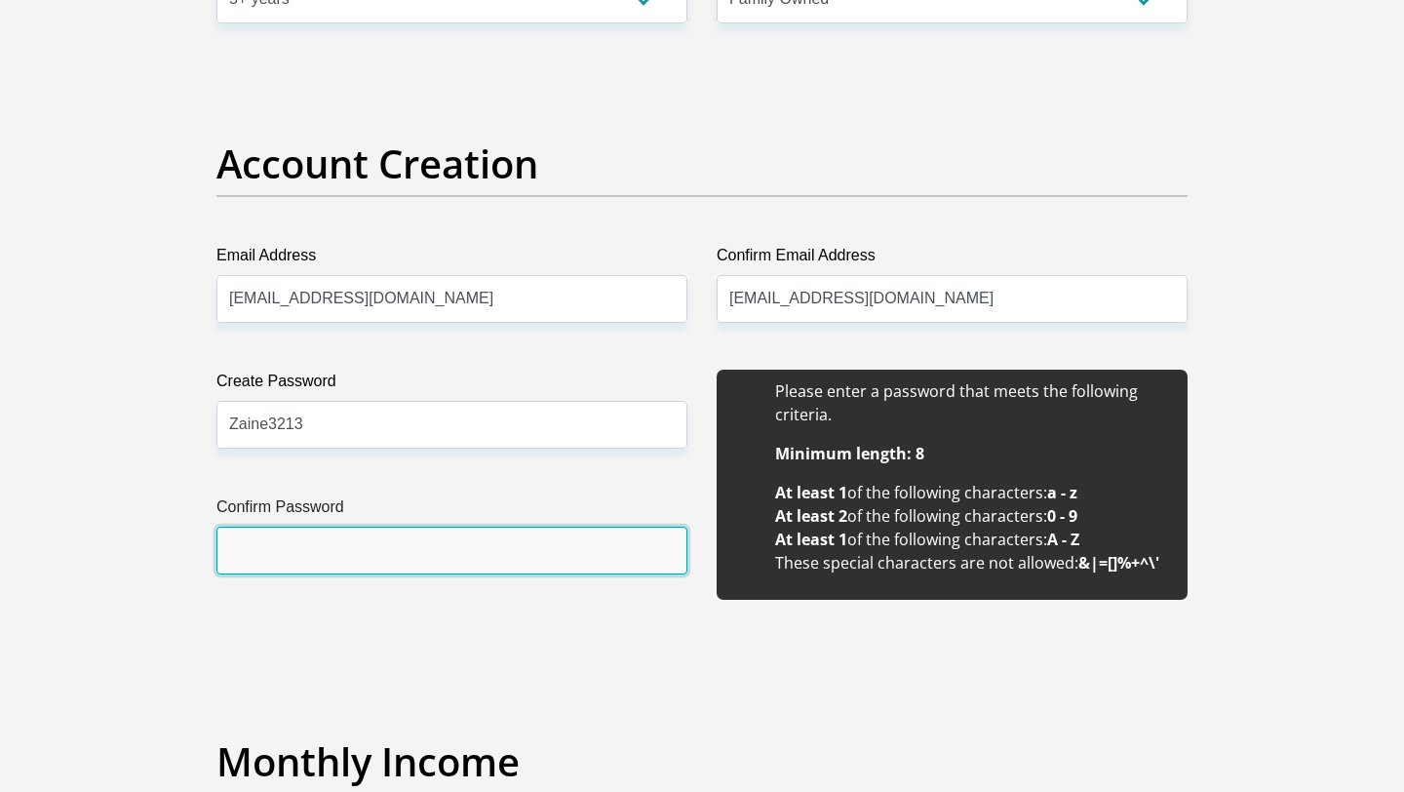
click at [386, 560] on input "Confirm Password" at bounding box center [452, 551] width 471 height 48
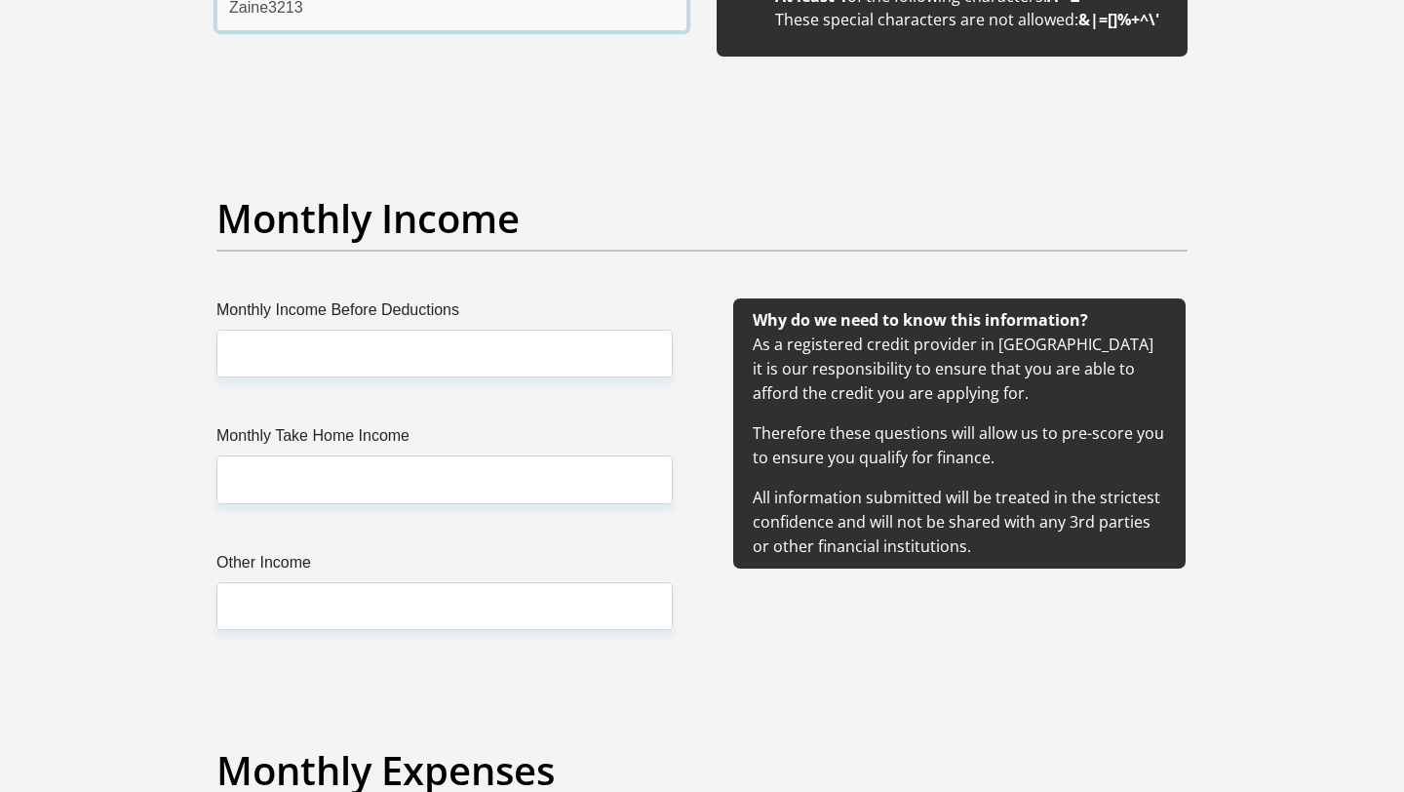
scroll to position [2094, 0]
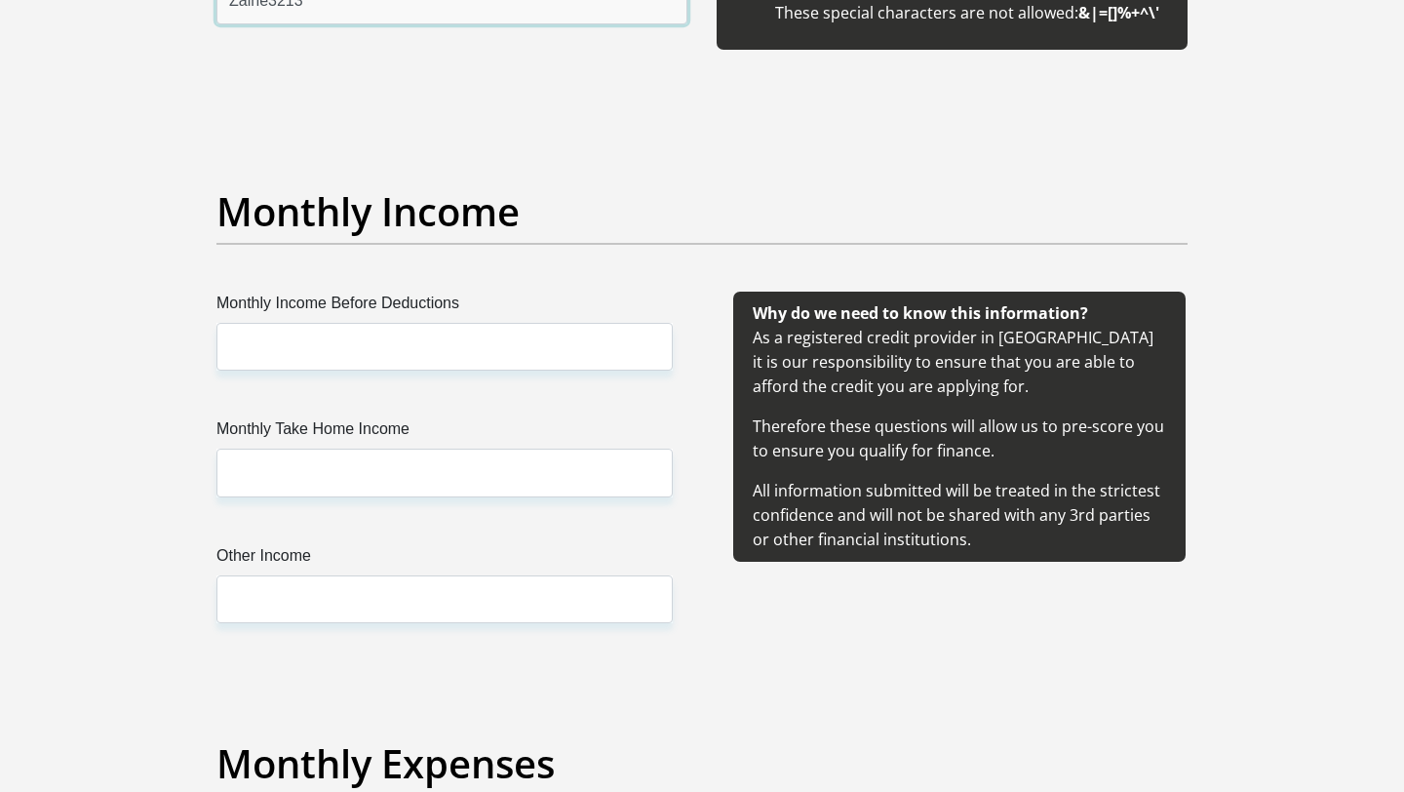
type input "Zaine3213"
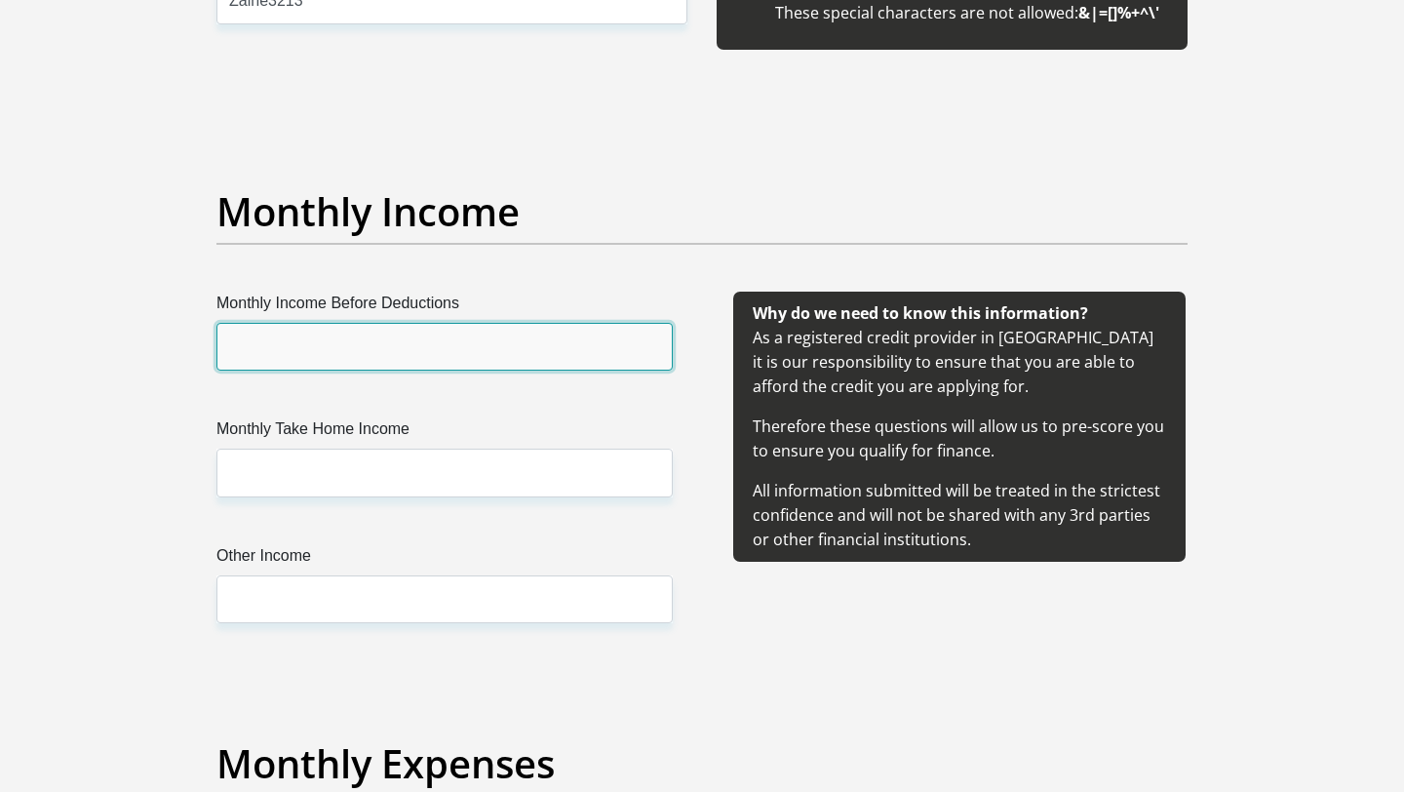
click at [369, 347] on input "Monthly Income Before Deductions" at bounding box center [445, 347] width 456 height 48
type input "25000"
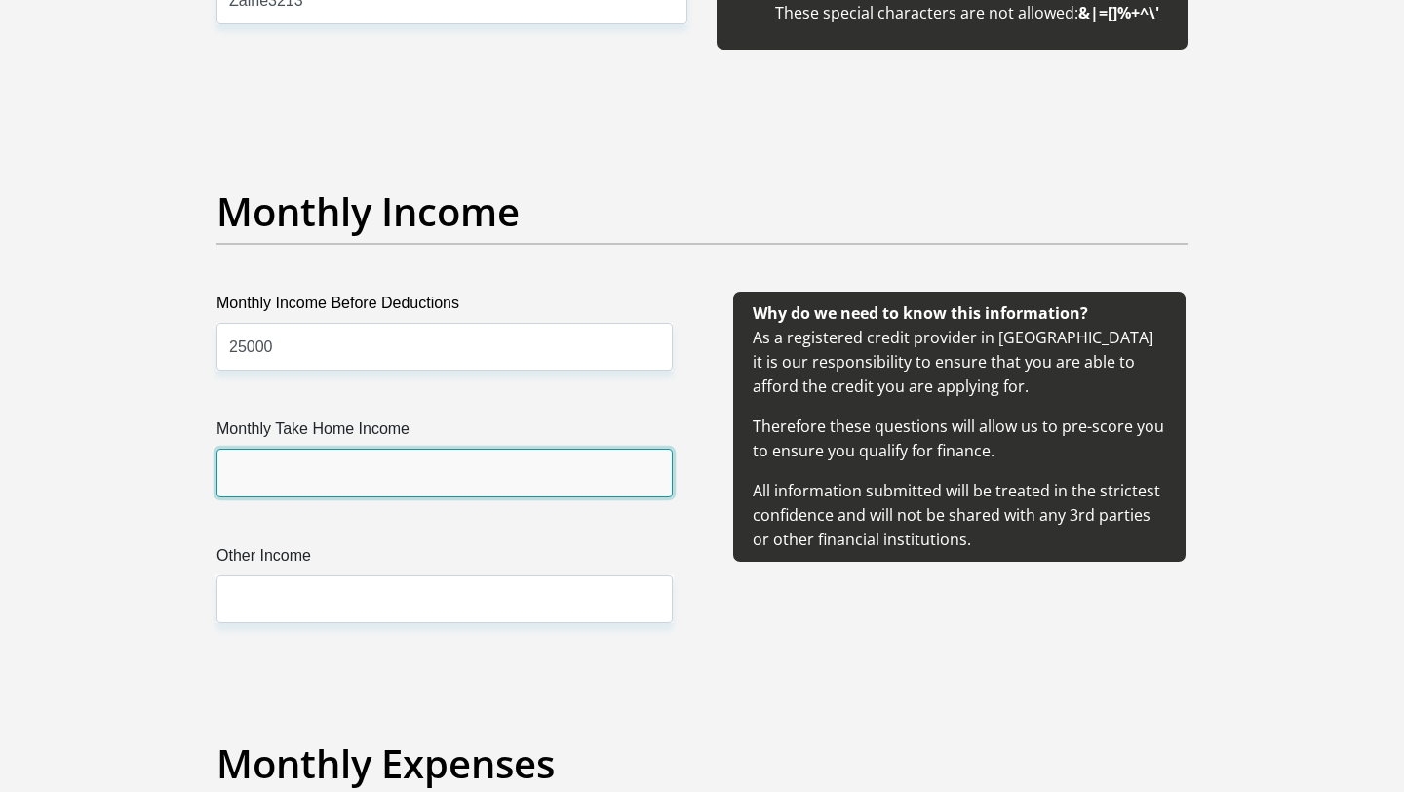
click at [308, 475] on input "Monthly Take Home Income" at bounding box center [445, 473] width 456 height 48
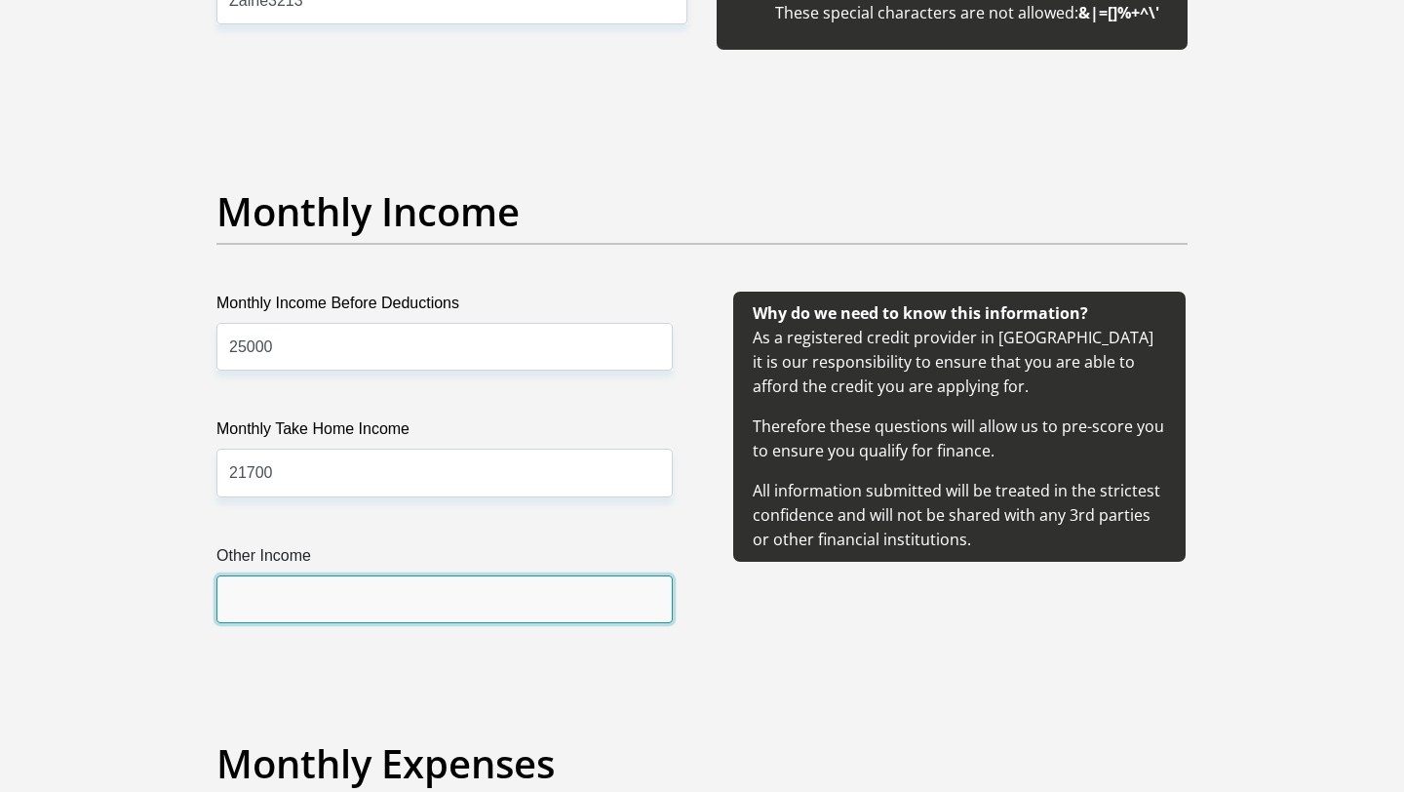
click at [354, 610] on input "Other Income" at bounding box center [445, 599] width 456 height 48
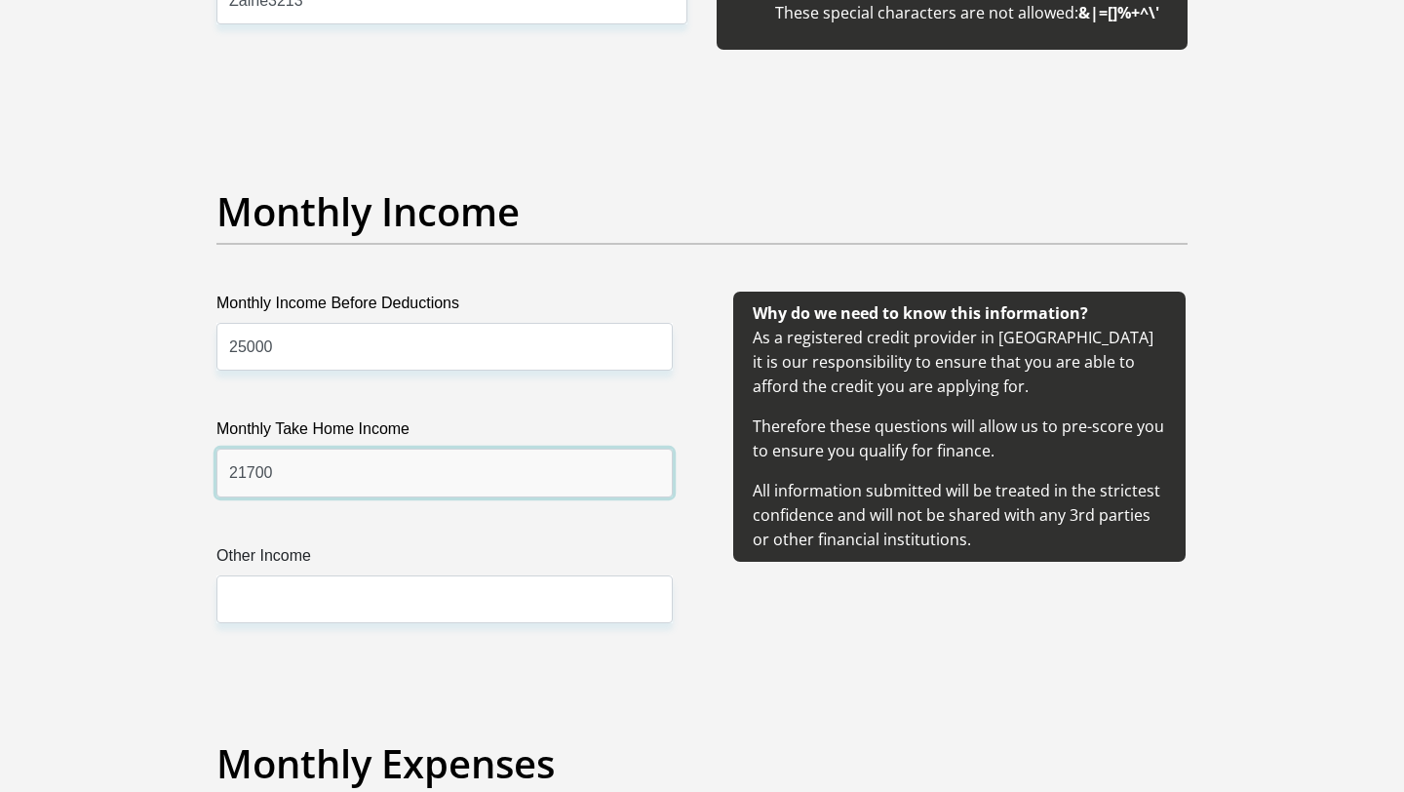
click at [323, 461] on input "21700" at bounding box center [445, 473] width 456 height 48
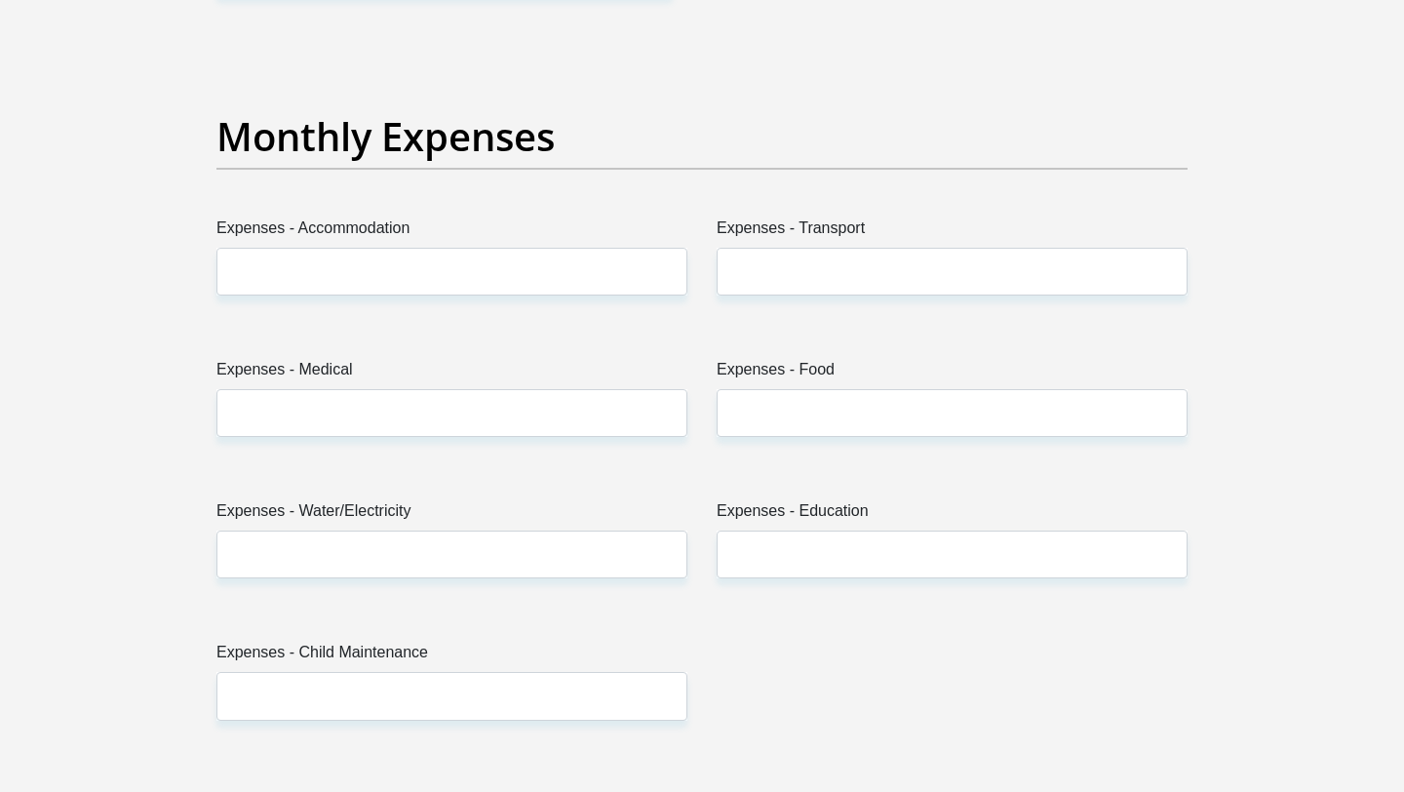
scroll to position [2722, 0]
type input "21339"
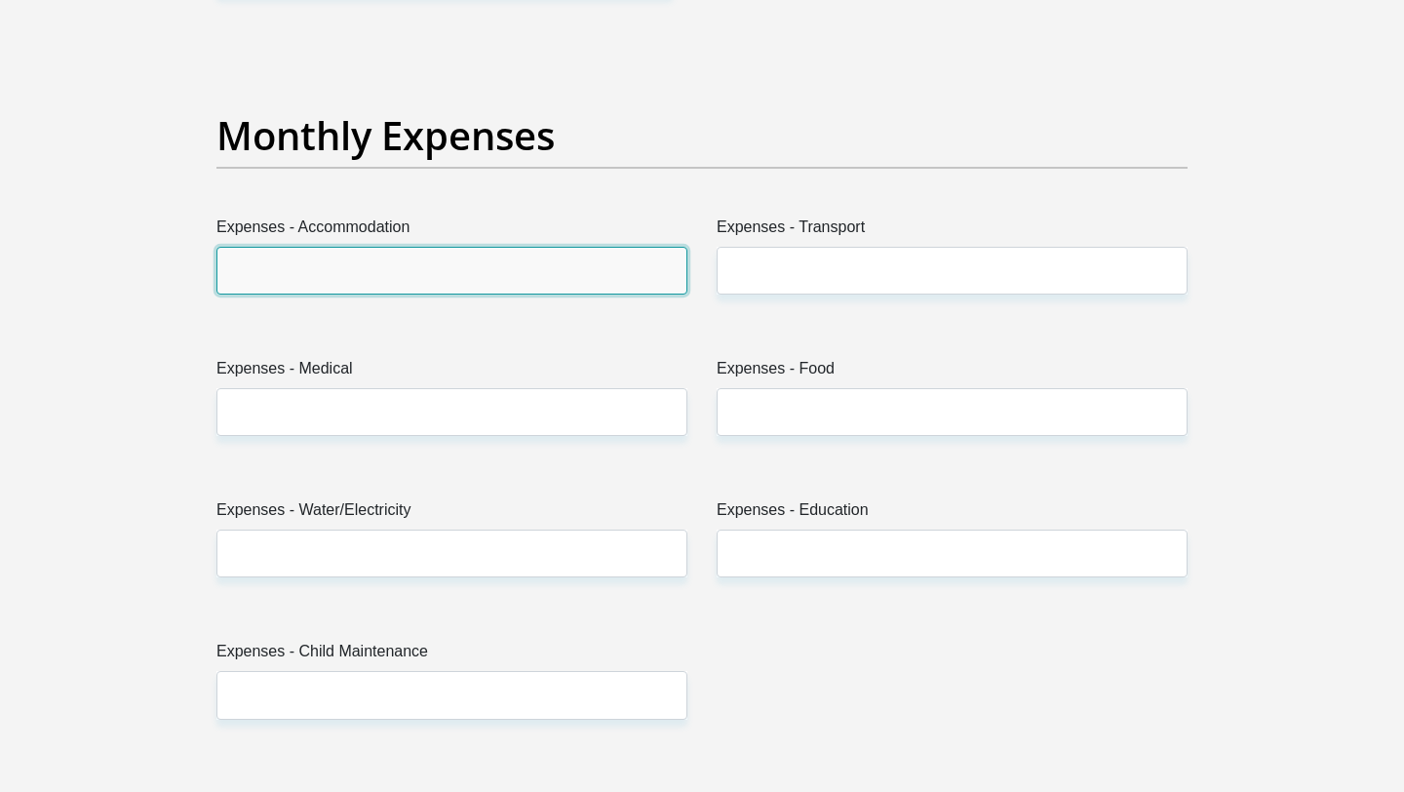
click at [398, 269] on input "Expenses - Accommodation" at bounding box center [452, 271] width 471 height 48
type input "0"
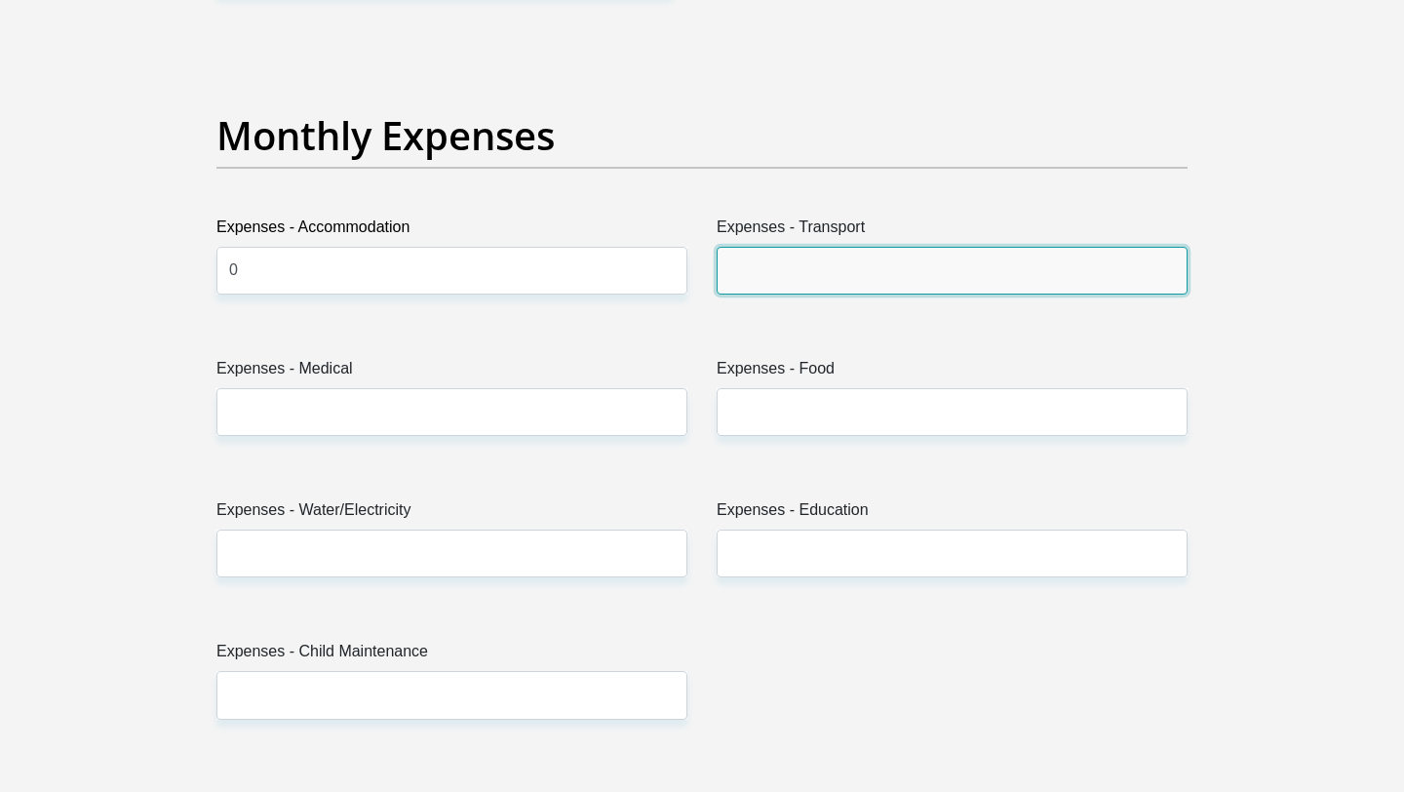
click at [826, 278] on input "Expenses - Transport" at bounding box center [952, 271] width 471 height 48
type input "1000"
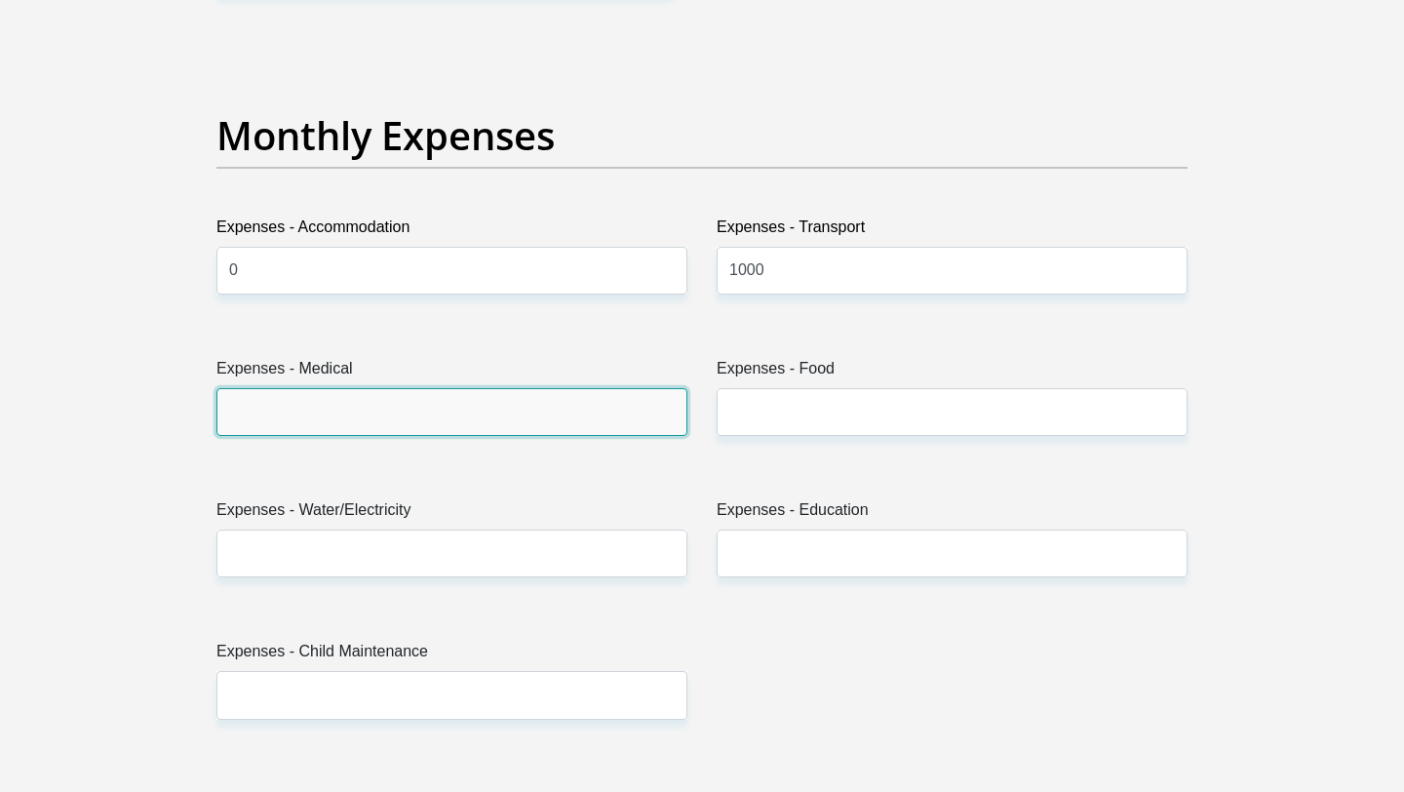
click at [584, 423] on input "Expenses - Medical" at bounding box center [452, 412] width 471 height 48
type input "1500"
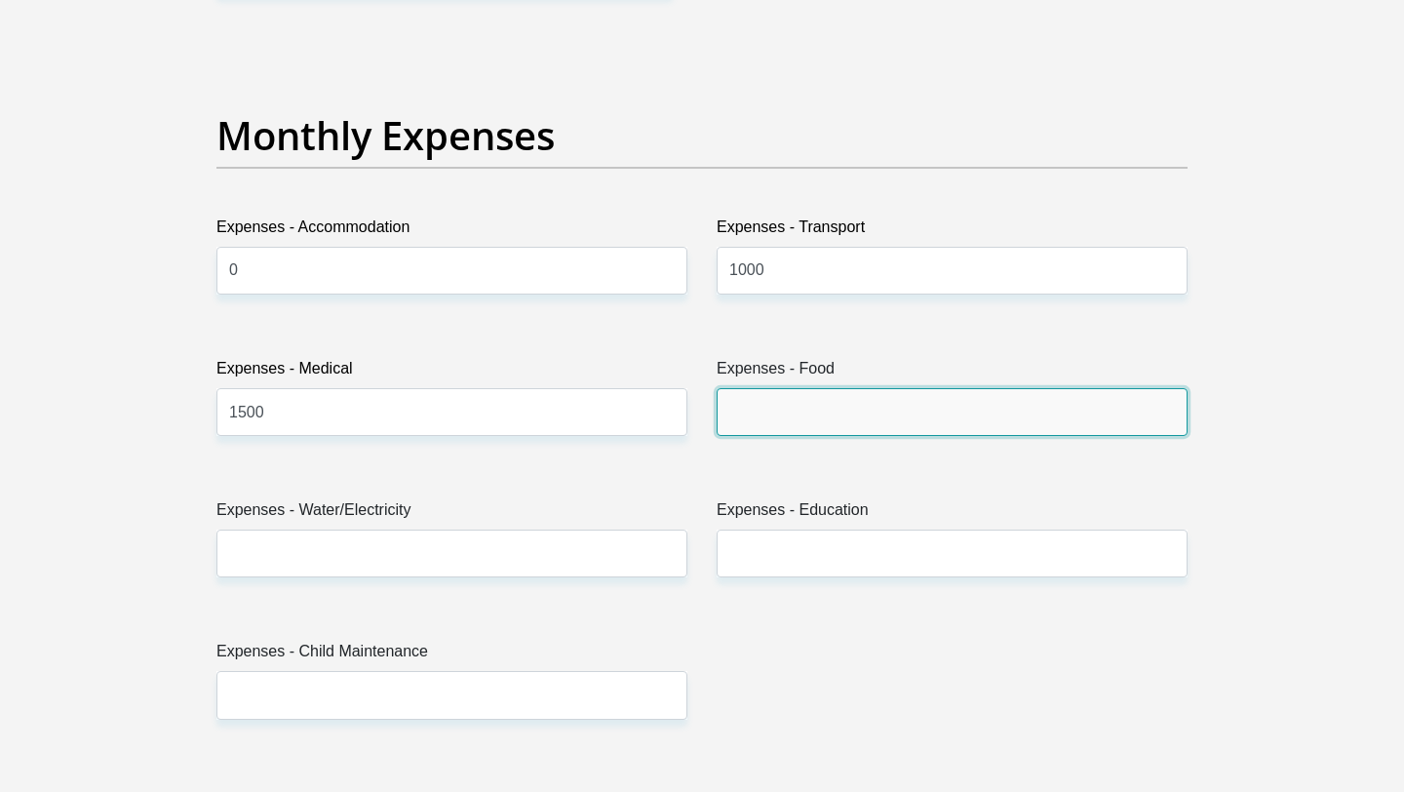
click at [800, 416] on input "Expenses - Food" at bounding box center [952, 412] width 471 height 48
type input "2000"
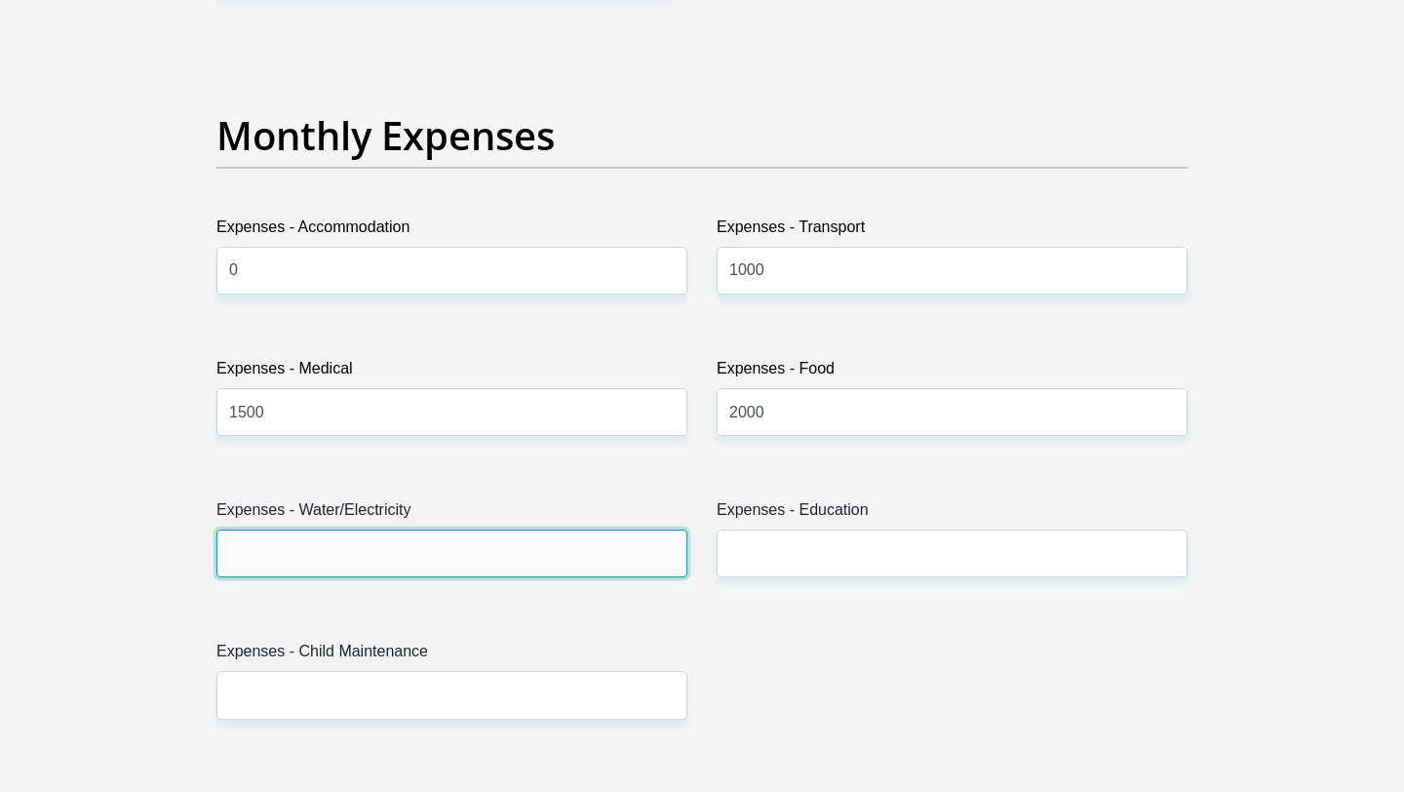
click at [511, 563] on input "Expenses - Water/Electricity" at bounding box center [452, 554] width 471 height 48
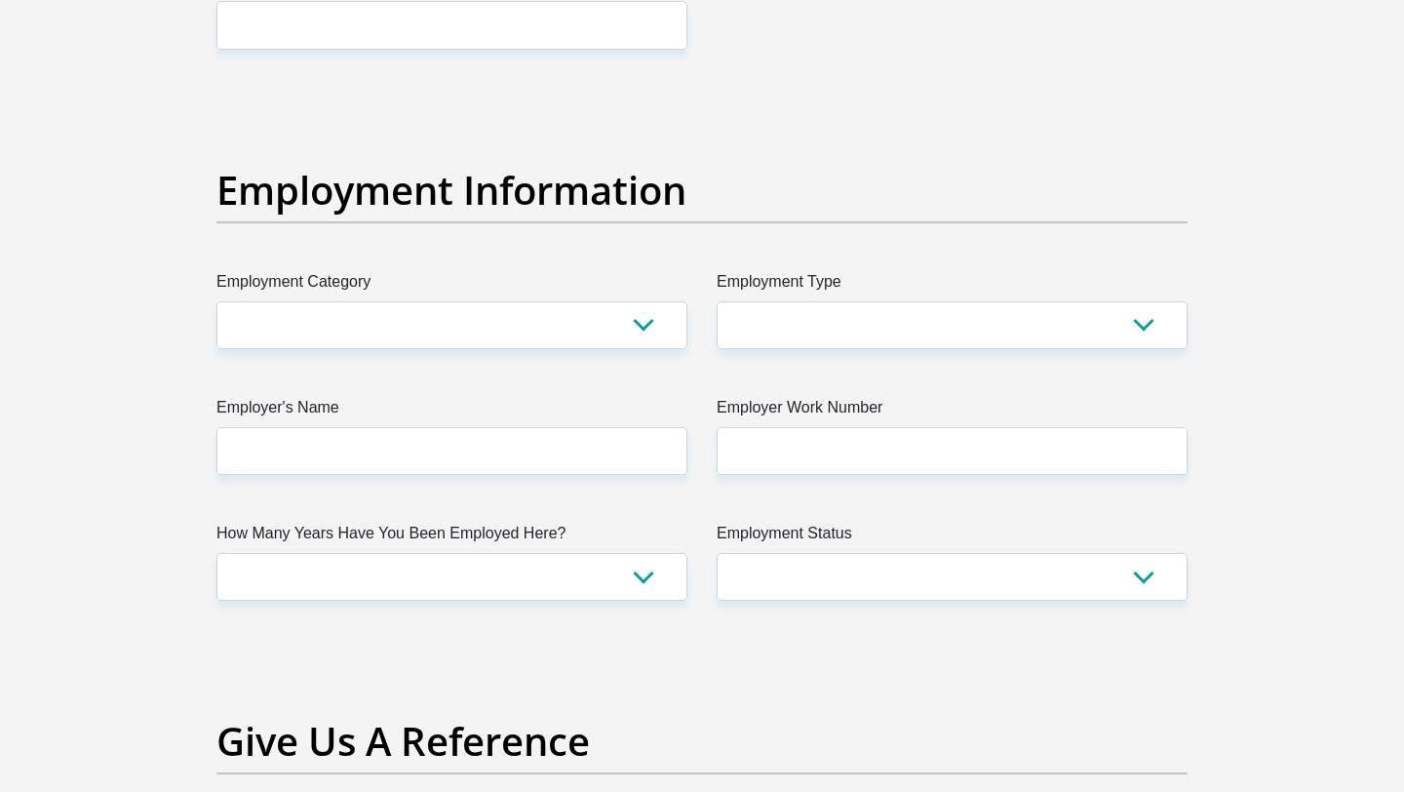
scroll to position [3409, 0]
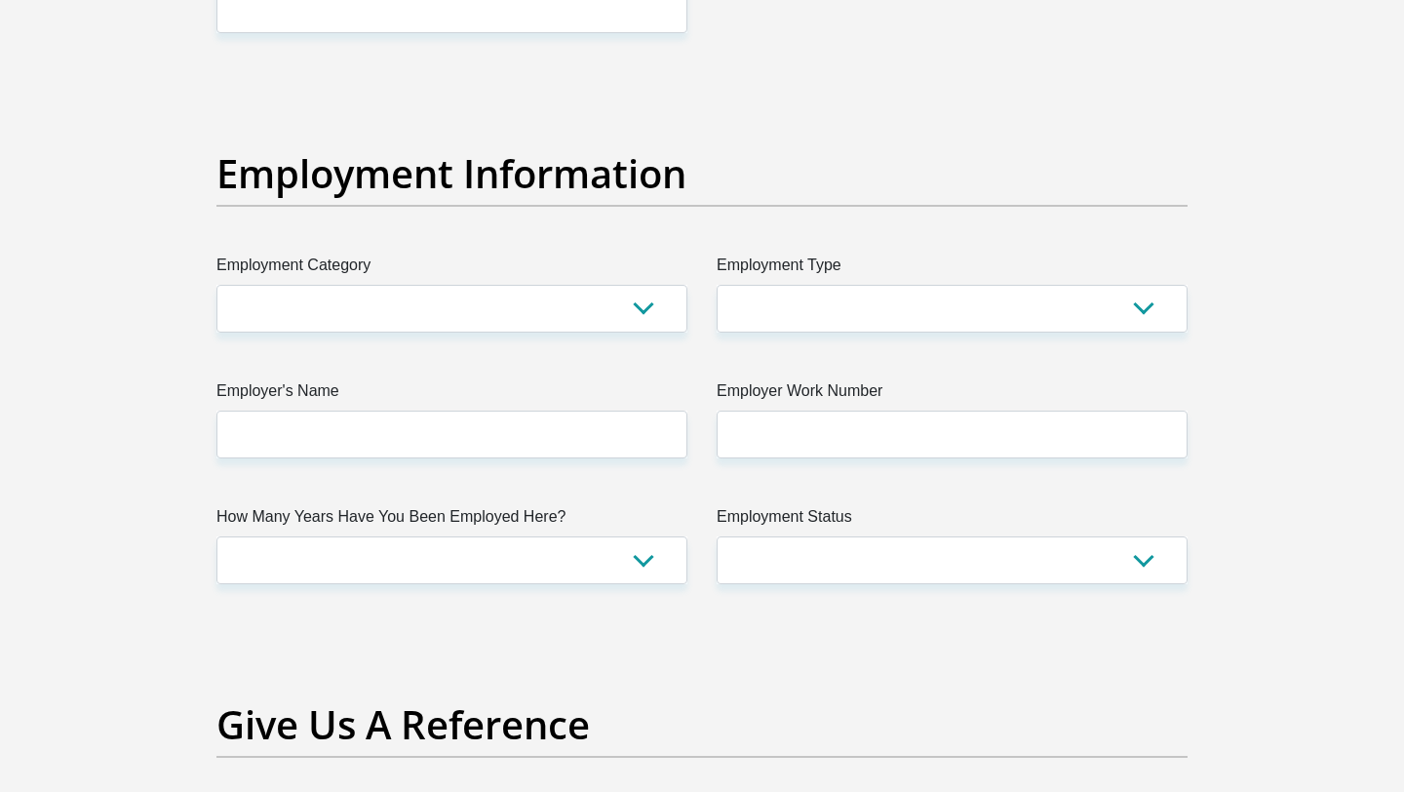
type input "1000"
click at [600, 314] on select "AGRICULTURE ALCOHOL & TOBACCO CONSTRUCTION MATERIALS METALLURGY EQUIPMENT FOR R…" at bounding box center [452, 309] width 471 height 48
select select "8"
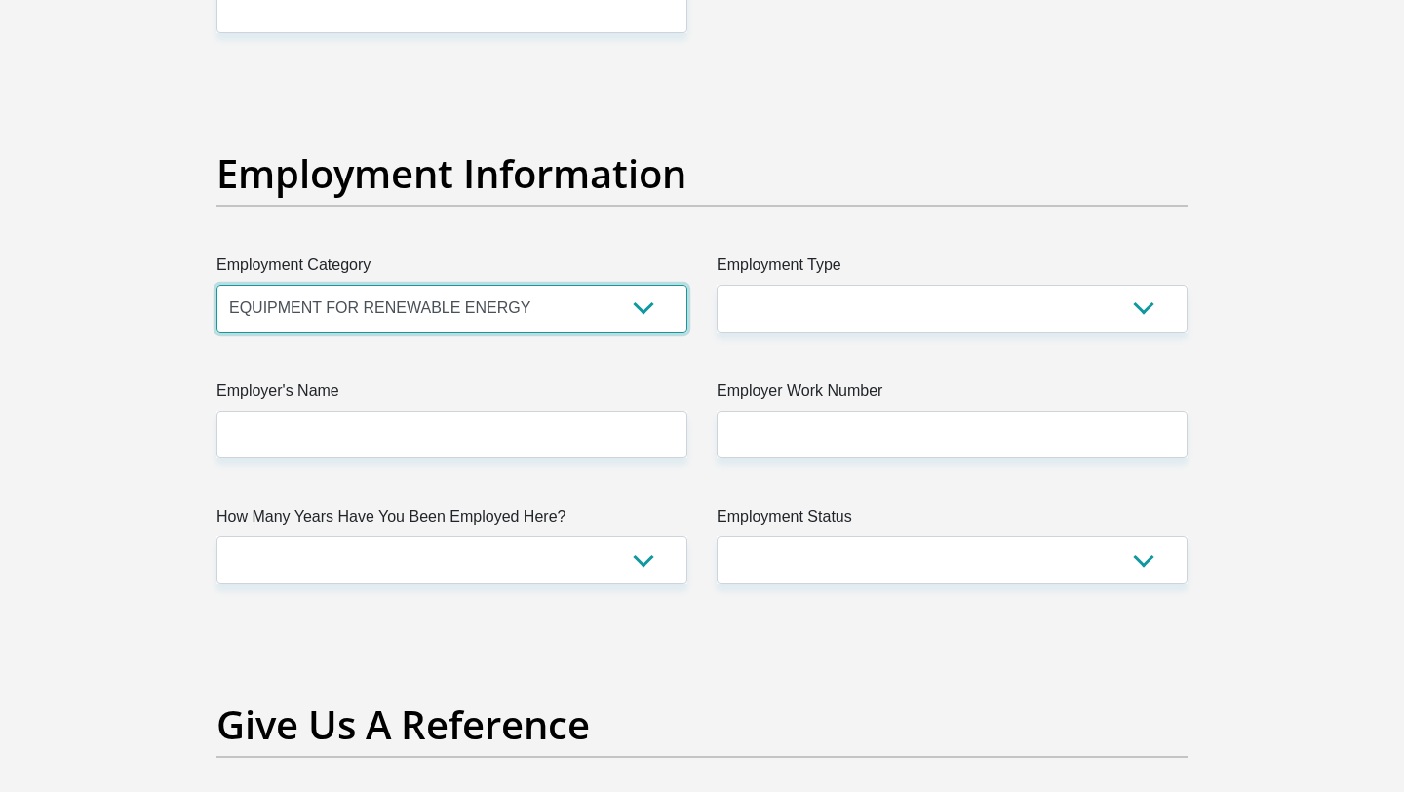
click at [217, 285] on select "AGRICULTURE ALCOHOL & TOBACCO CONSTRUCTION MATERIALS METALLURGY EQUIPMENT FOR R…" at bounding box center [452, 309] width 471 height 48
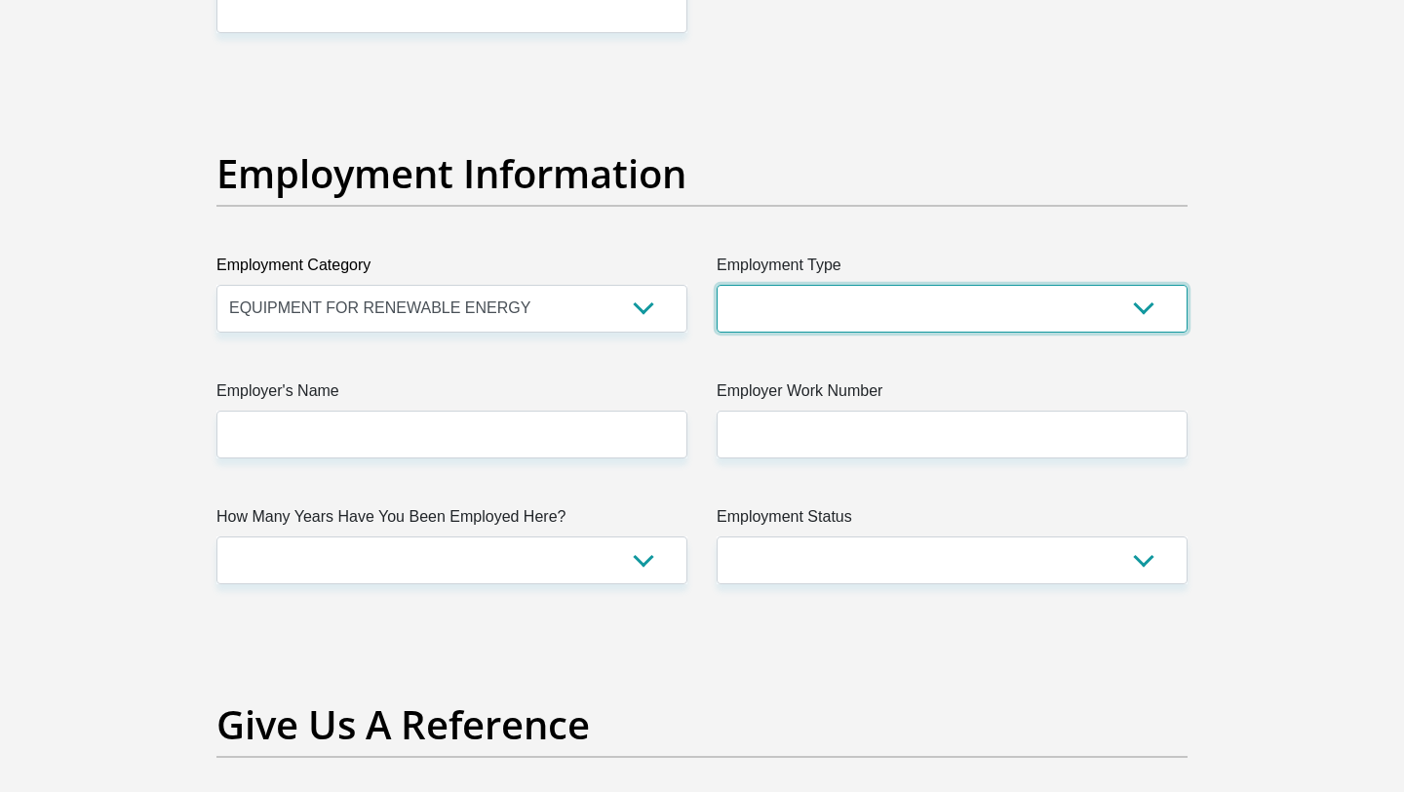
click at [1144, 316] on select "College/Lecturer Craft Seller Creative Driver Executive Farmer Forces - Non Com…" at bounding box center [952, 309] width 471 height 48
select select "Tradesman/Artisan"
click at [717, 285] on select "College/Lecturer Craft Seller Creative Driver Executive Farmer Forces - Non Com…" at bounding box center [952, 309] width 471 height 48
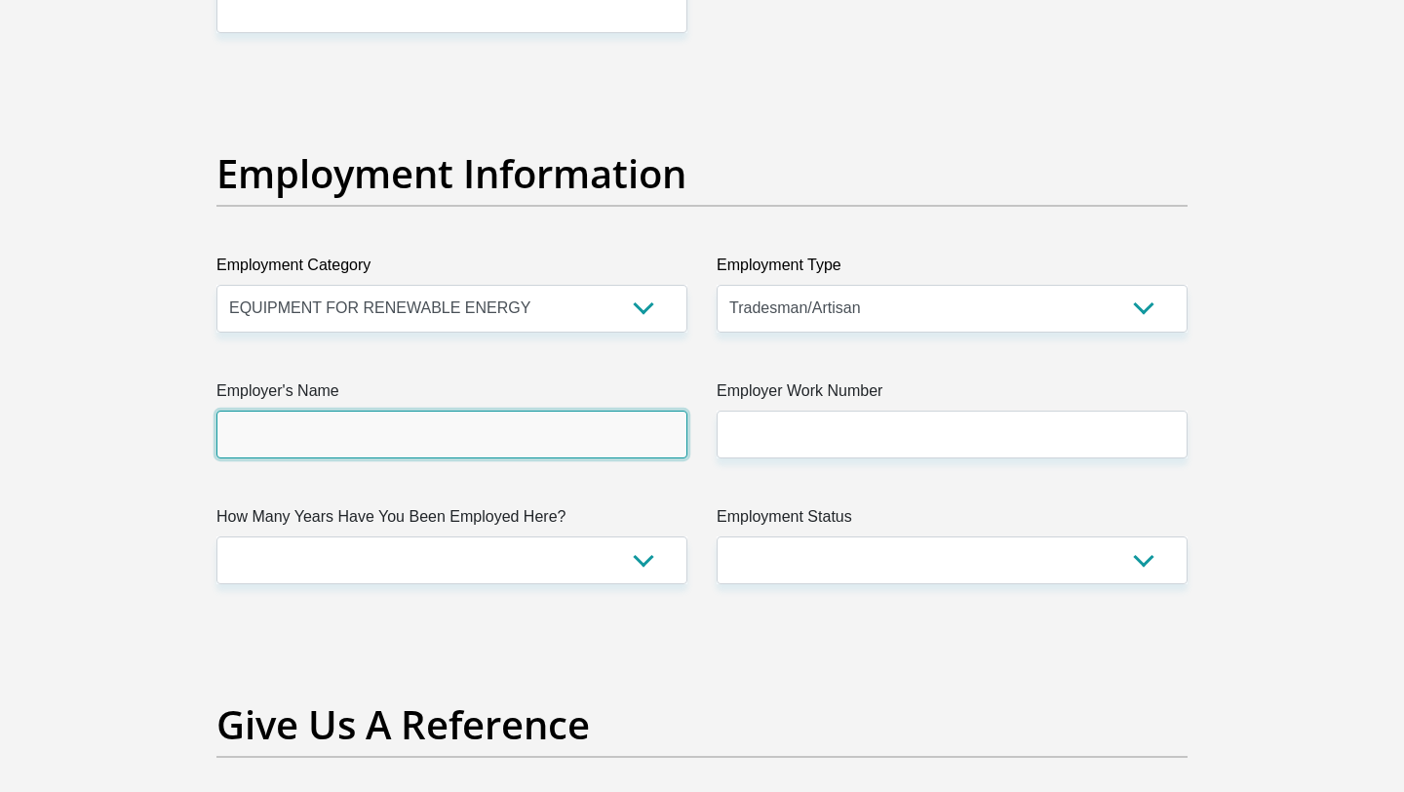
click at [498, 453] on input "Employer's Name" at bounding box center [452, 435] width 471 height 48
click at [301, 436] on input "HerholdtsGroup" at bounding box center [452, 435] width 471 height 48
type input "HerholdtsGroup"
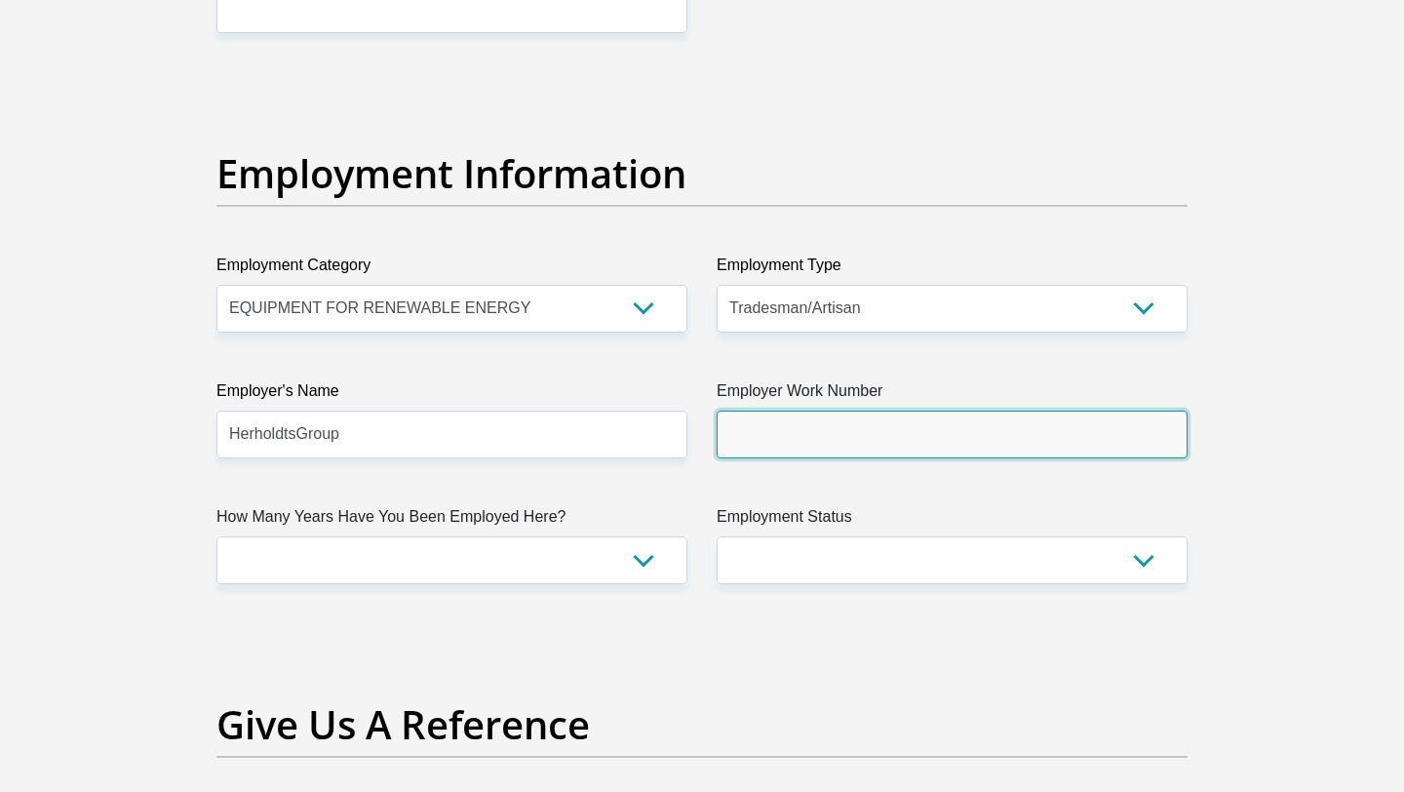
click at [847, 437] on input "Employer Work Number" at bounding box center [952, 435] width 471 height 48
type input "0514471961"
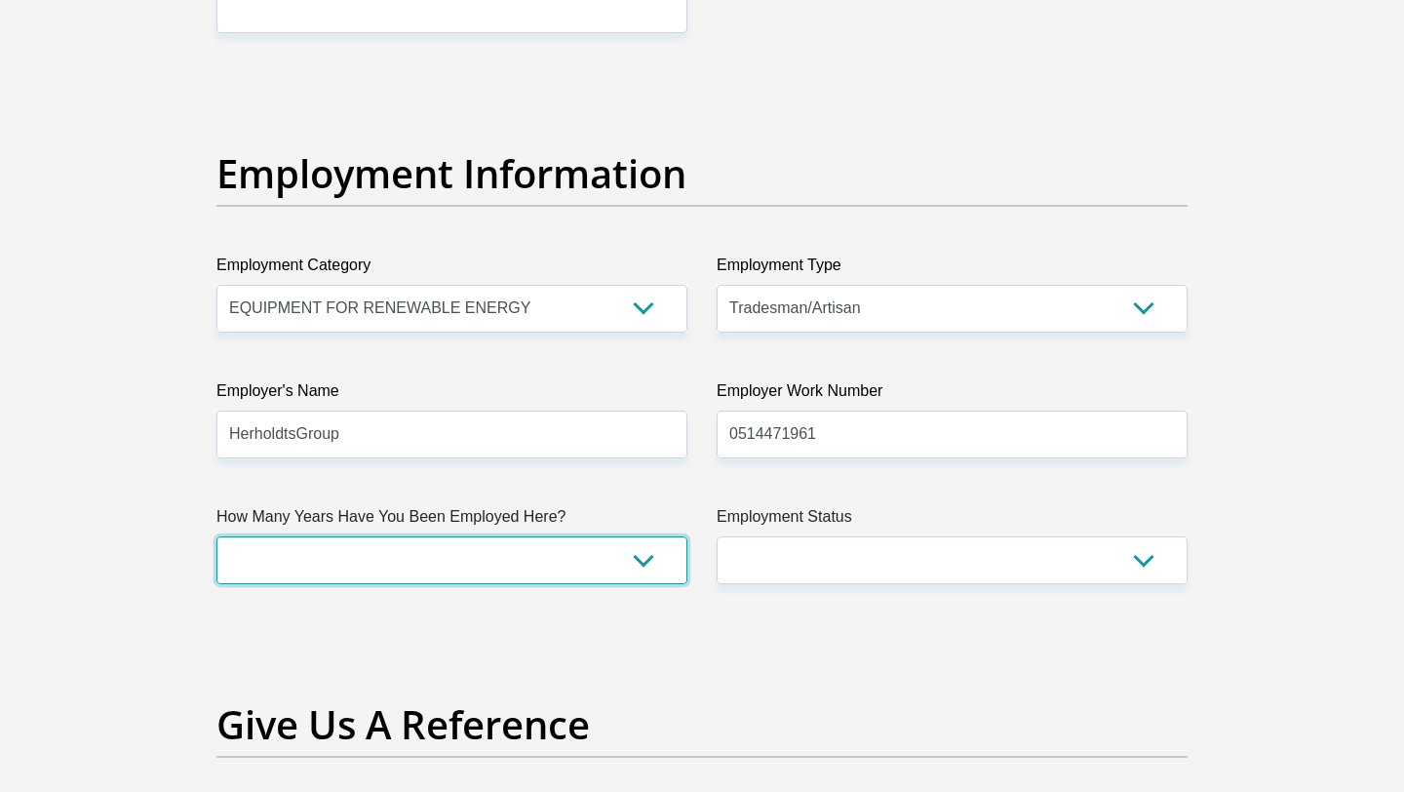
click at [642, 562] on select "less than 1 year 1-3 years 3-5 years 5+ years" at bounding box center [452, 560] width 471 height 48
select select "6"
click at [217, 536] on select "less than 1 year 1-3 years 3-5 years 5+ years" at bounding box center [452, 560] width 471 height 48
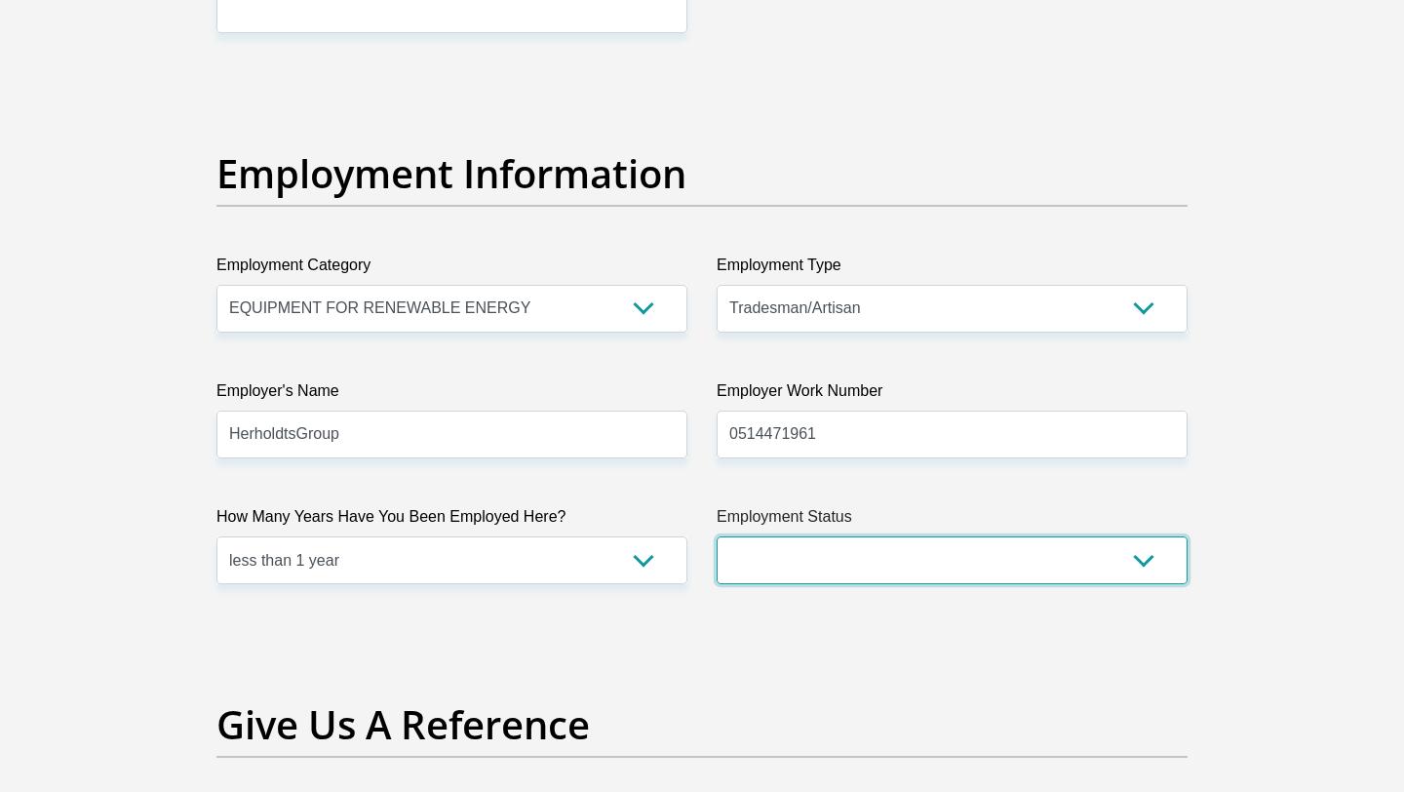
click at [877, 558] on select "Permanent/Full-time Part-time/Casual [DEMOGRAPHIC_DATA] Worker Self-Employed Ho…" at bounding box center [952, 560] width 471 height 48
select select "1"
click at [717, 536] on select "Permanent/Full-time Part-time/Casual [DEMOGRAPHIC_DATA] Worker Self-Employed Ho…" at bounding box center [952, 560] width 471 height 48
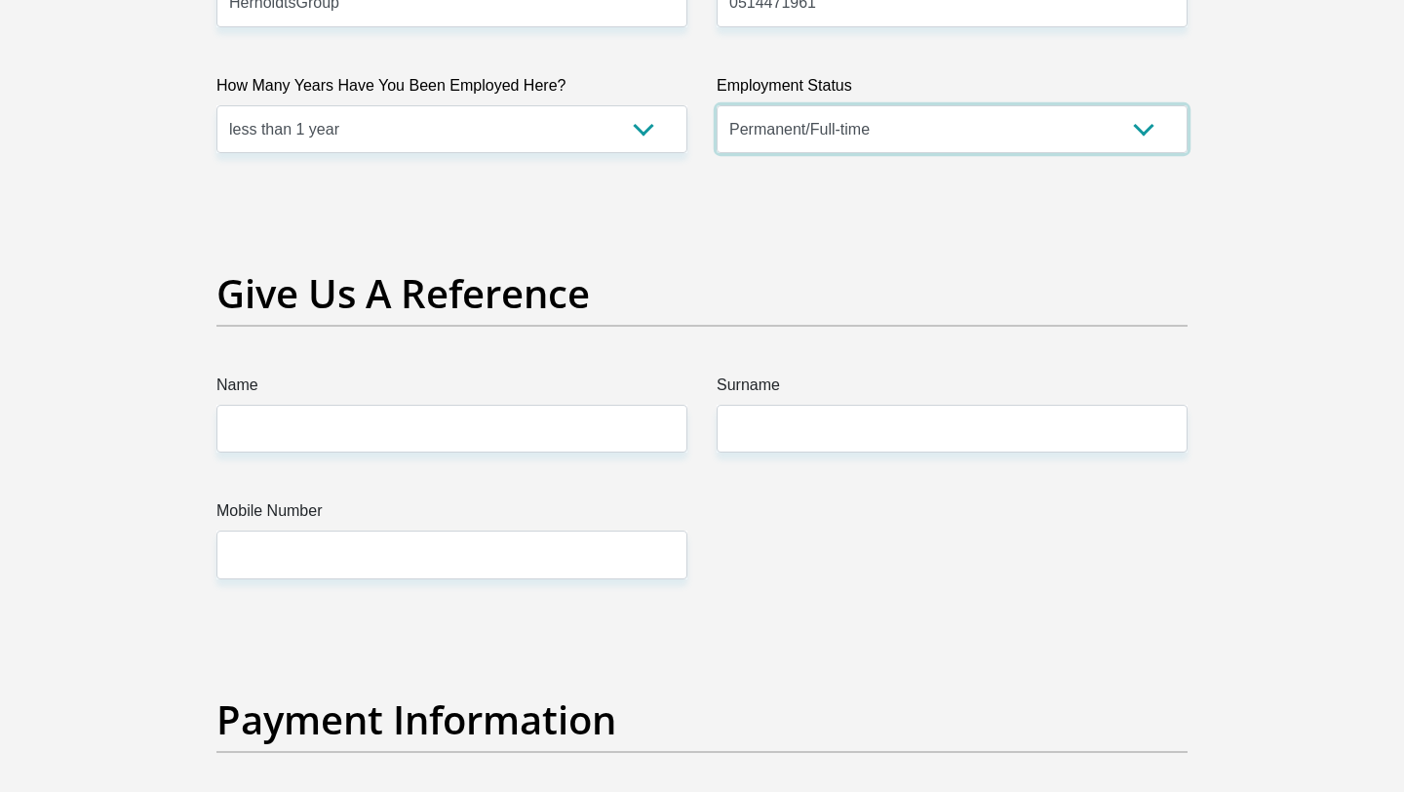
scroll to position [3852, 0]
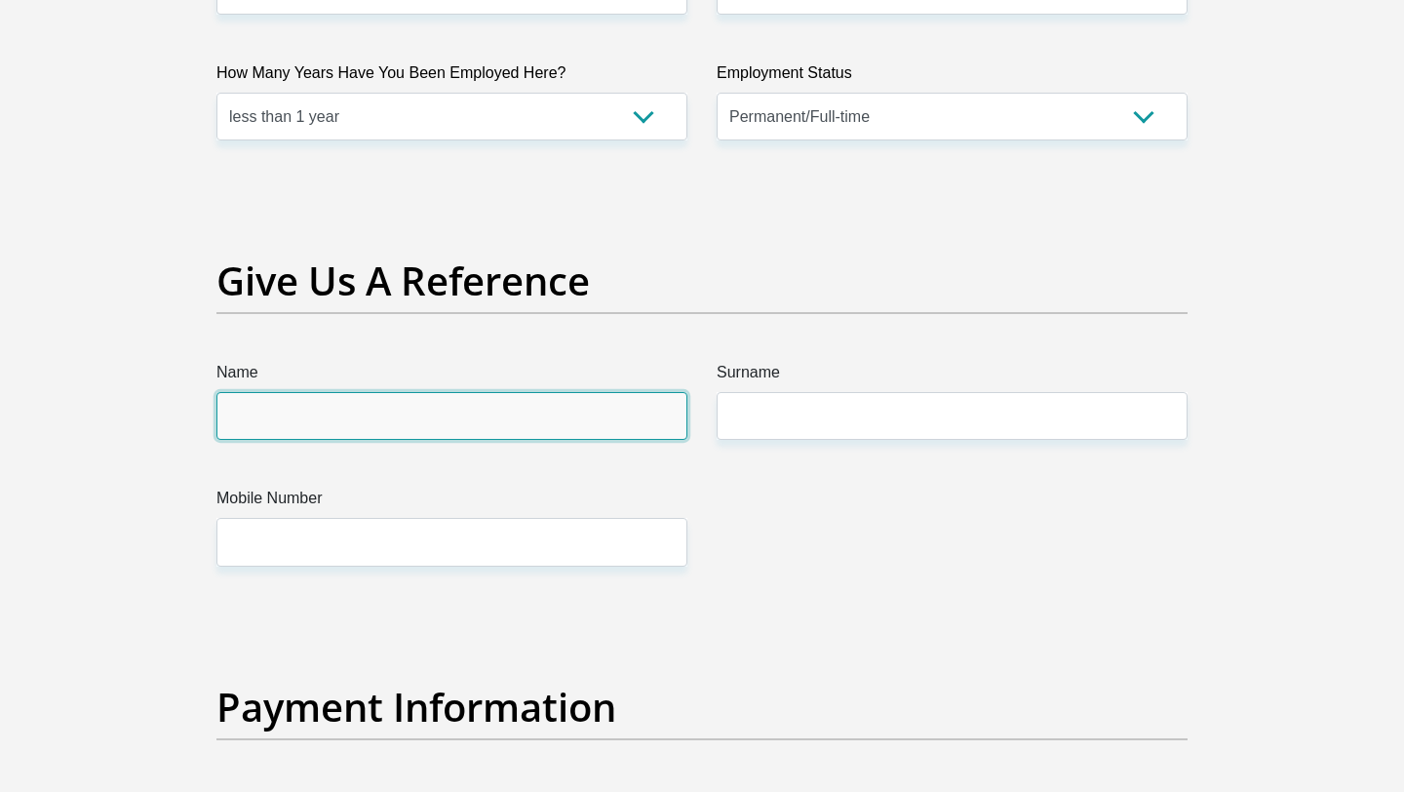
click at [476, 410] on input "Name" at bounding box center [452, 416] width 471 height 48
type input "Johane"
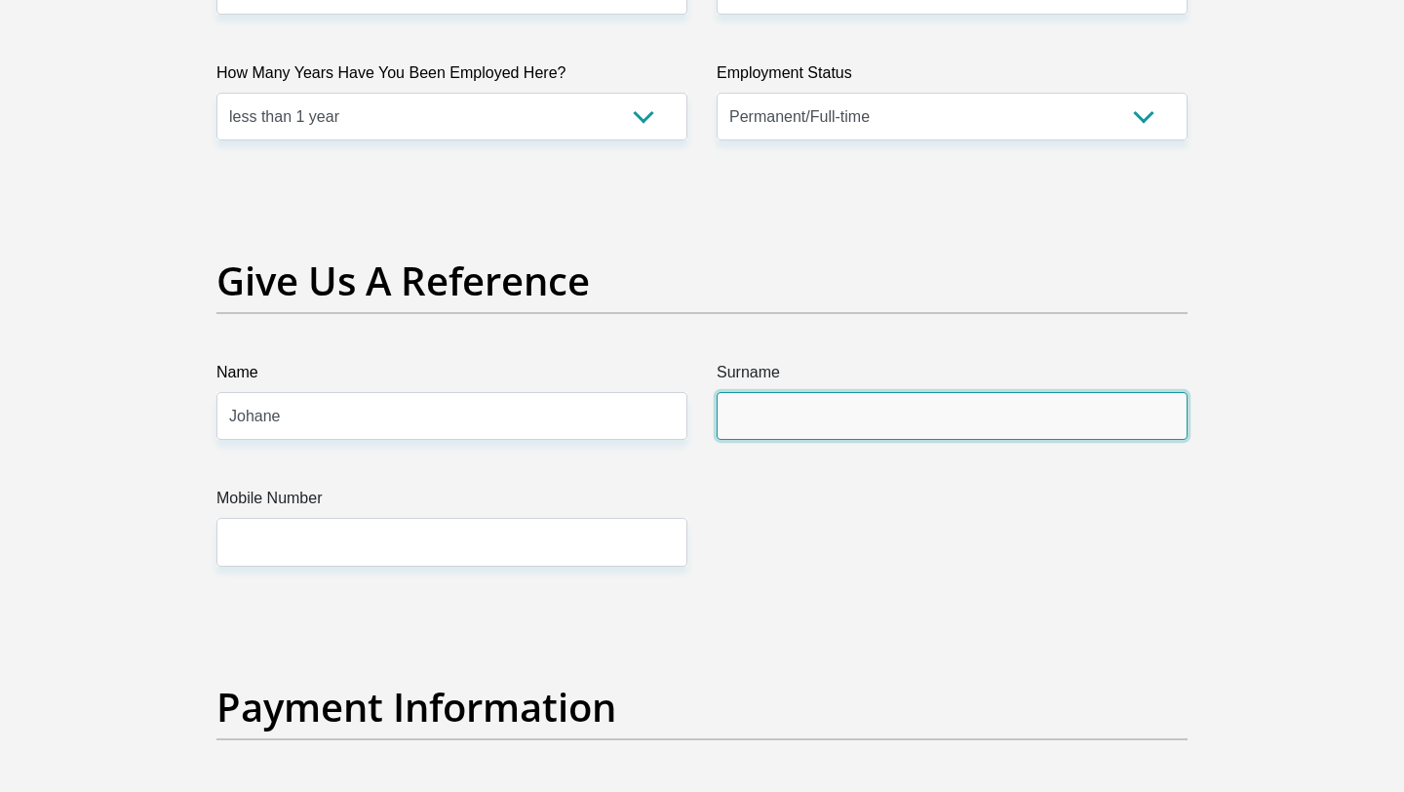
click at [796, 398] on input "Surname" at bounding box center [952, 416] width 471 height 48
type input "du Plessis"
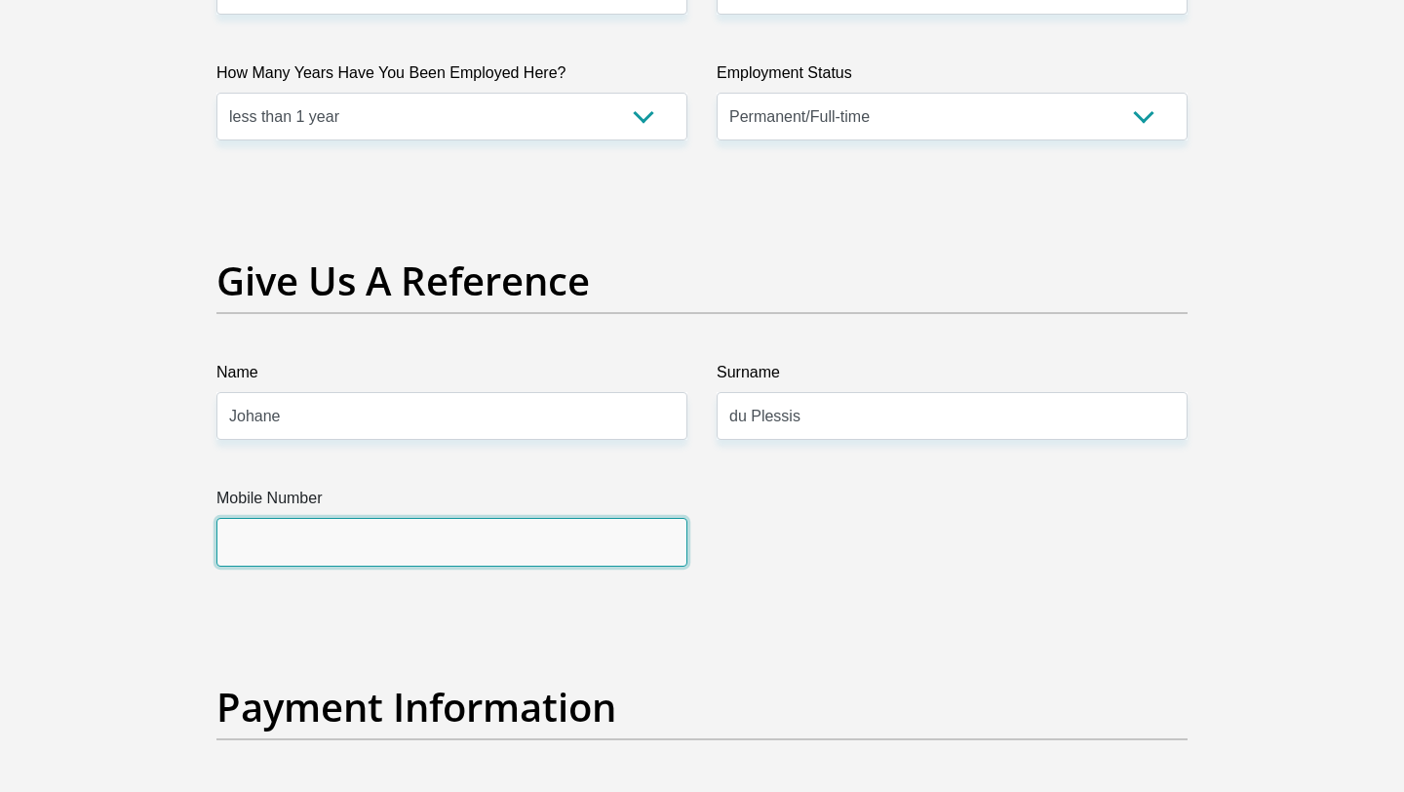
click at [555, 557] on input "Mobile Number" at bounding box center [452, 542] width 471 height 48
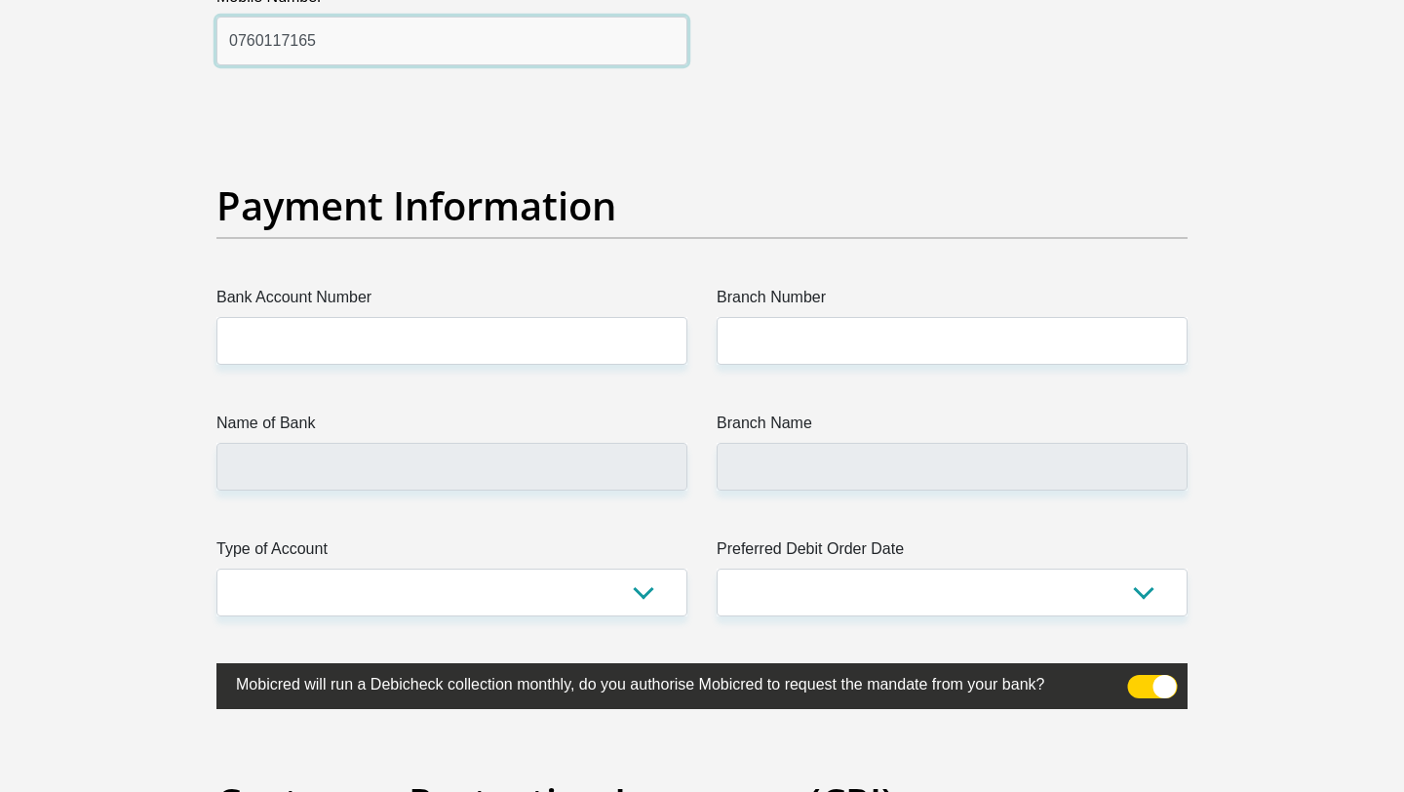
scroll to position [4363, 0]
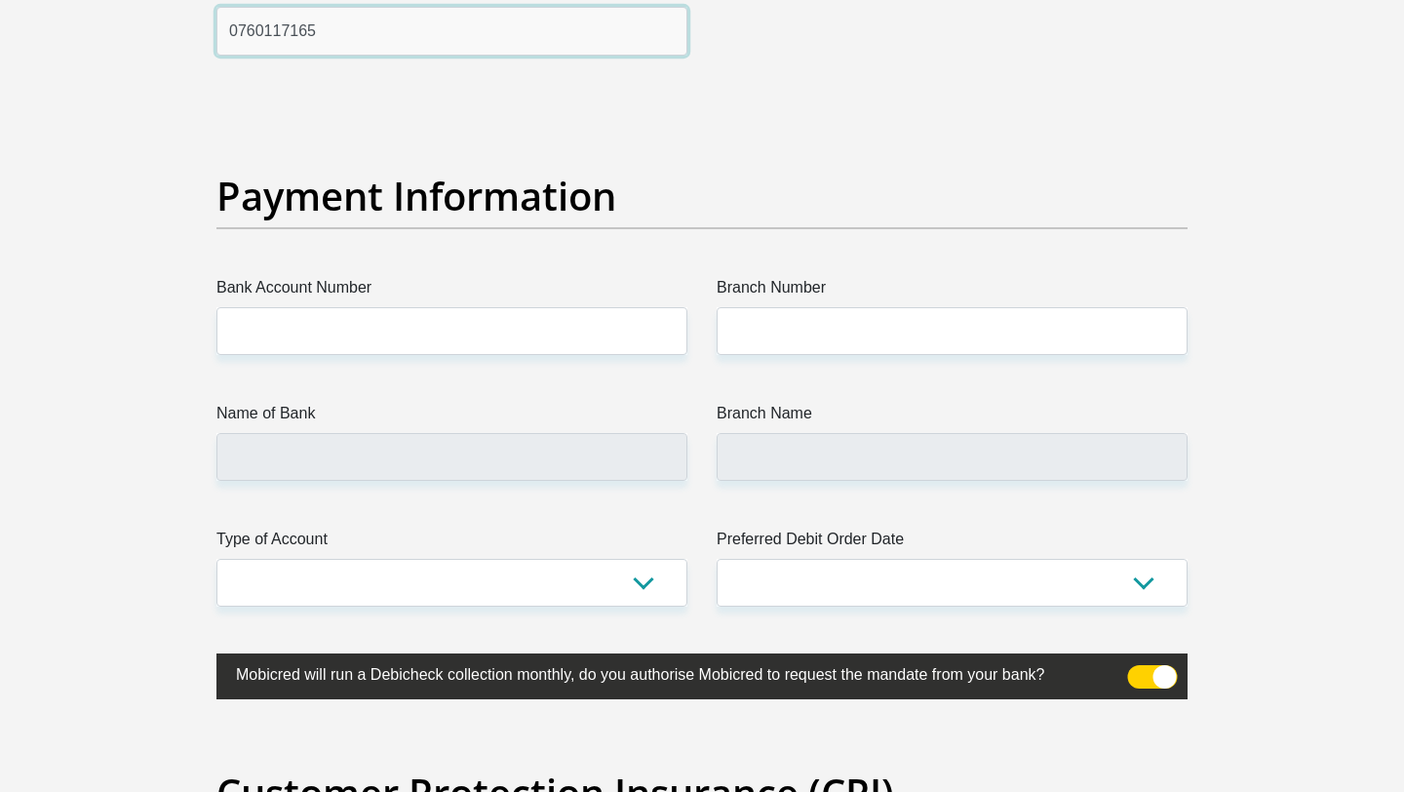
type input "0760117165"
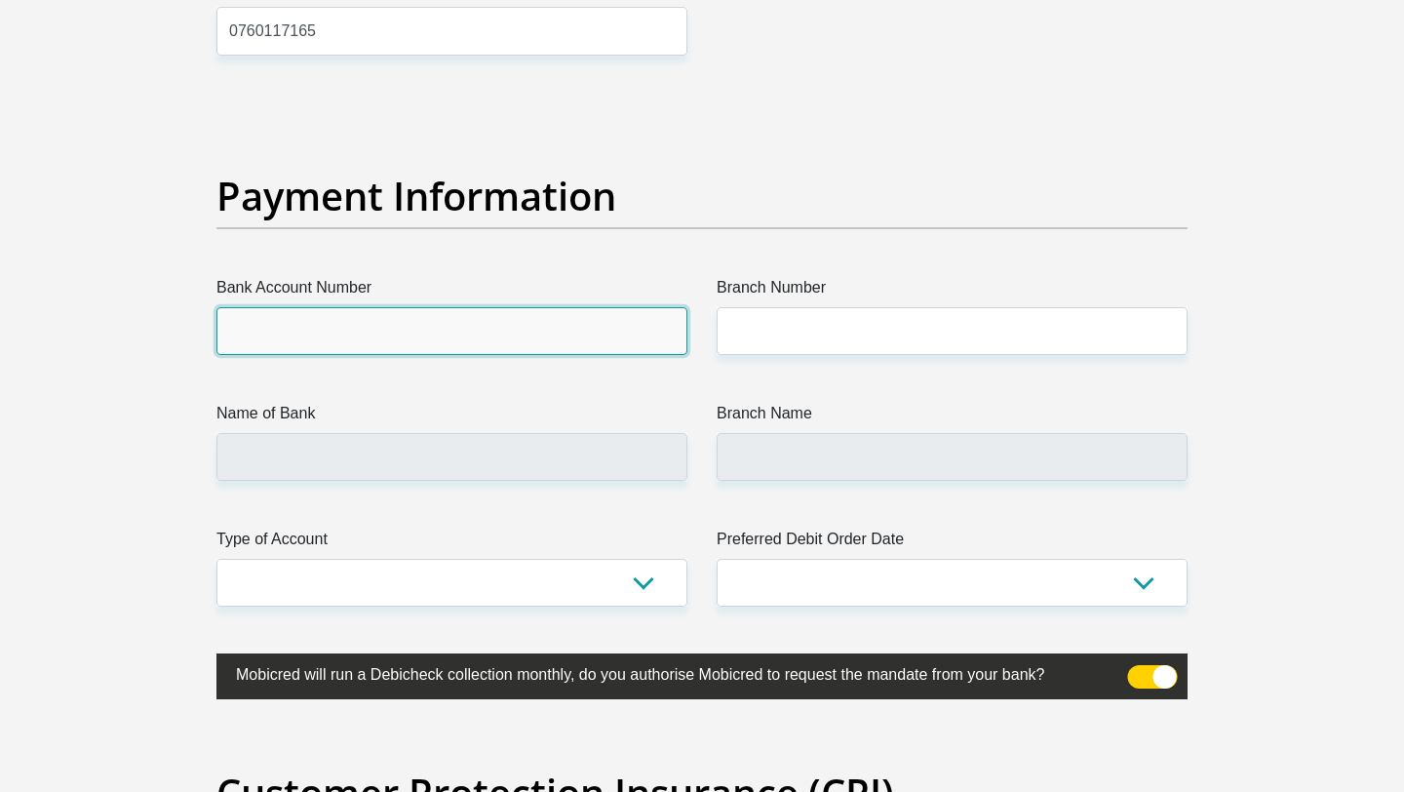
click at [493, 335] on input "Bank Account Number" at bounding box center [452, 331] width 471 height 48
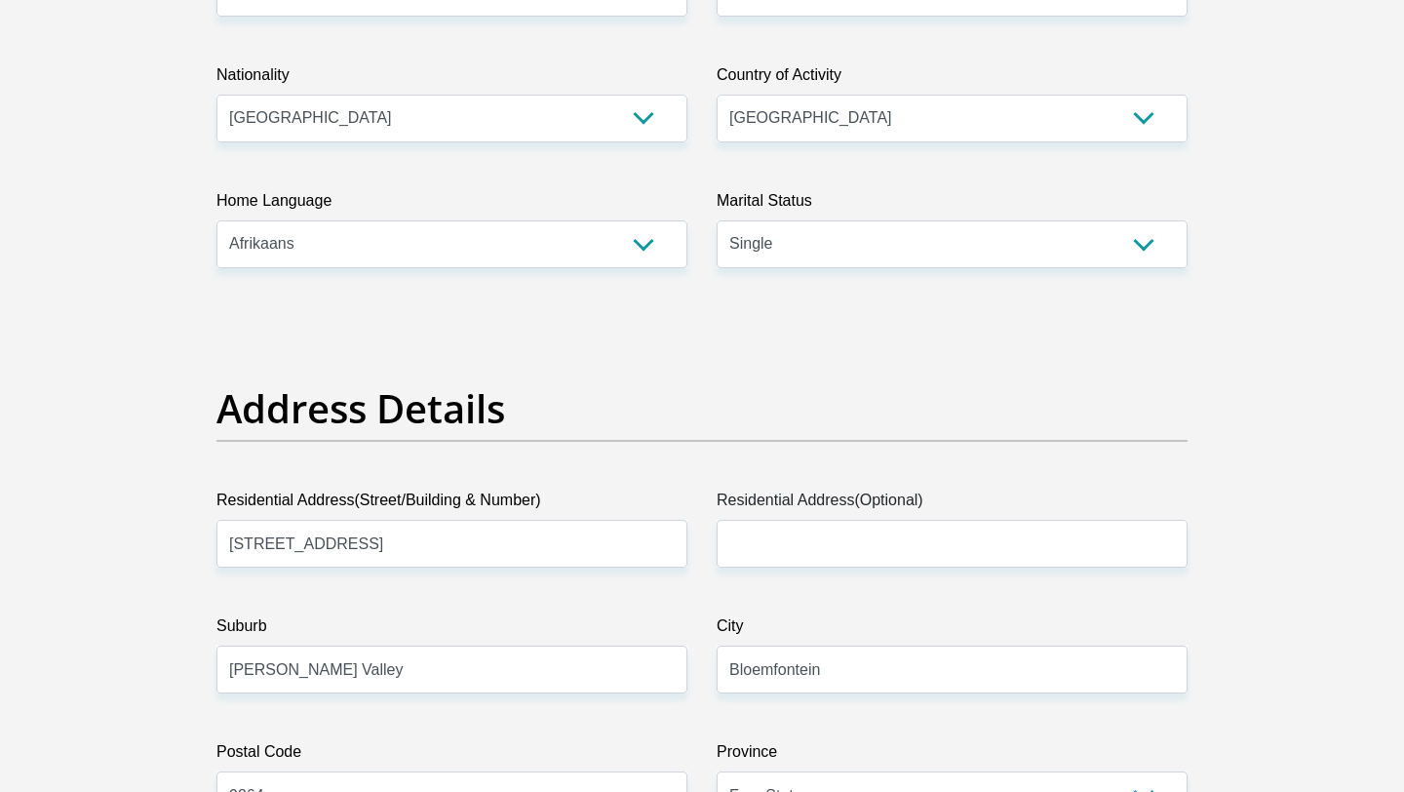
scroll to position [0, 0]
